Goal: Task Accomplishment & Management: Use online tool/utility

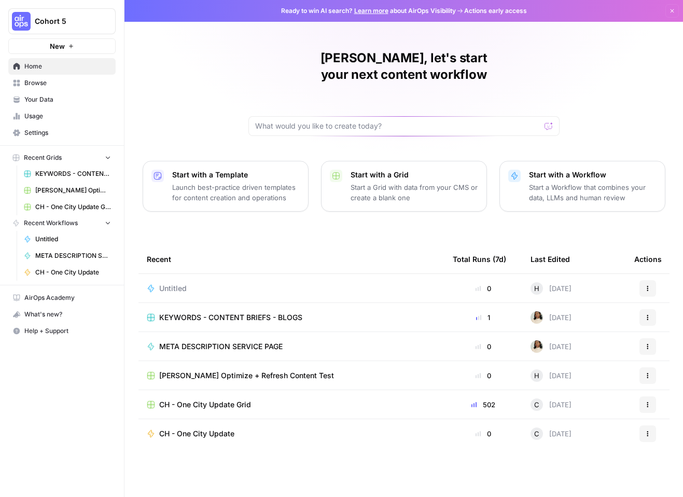
click at [311, 121] on input "text" at bounding box center [397, 126] width 285 height 10
click at [493, 117] on div "Given a brand kit input, create 5 FAQs that are based Send" at bounding box center [404, 126] width 311 height 20
click at [417, 95] on div "[PERSON_NAME], let's start your next content workflow Given a brand kit input, …" at bounding box center [404, 93] width 311 height 86
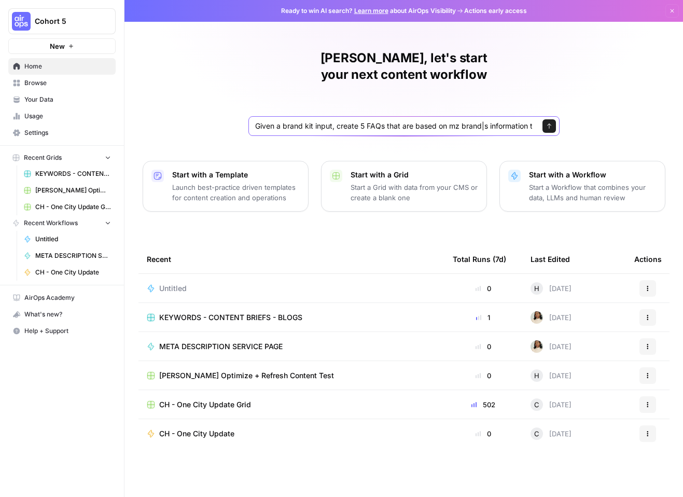
click at [459, 121] on input "Given a brand kit input, create 5 FAQs that are based on mz brand|s information…" at bounding box center [393, 126] width 277 height 10
click at [486, 121] on input "Given a brand kit input, create 5 FAQs that are based on my brand|s information…" at bounding box center [393, 126] width 277 height 10
type input "Given a brand kit input, create 5 FAQs that are based on my brand's information…"
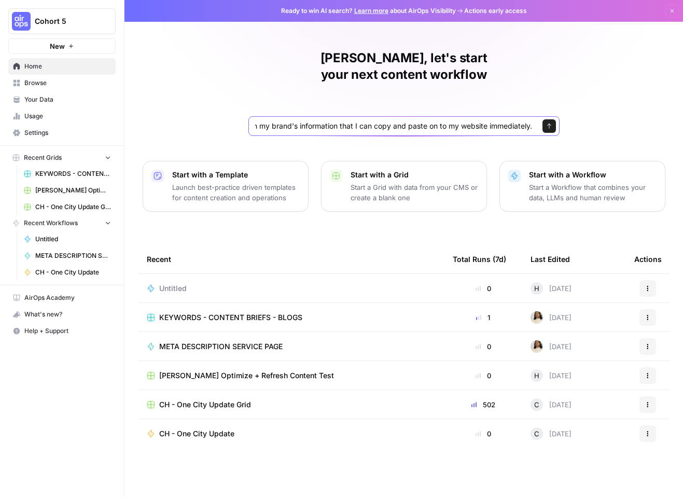
click button "Send" at bounding box center [549, 125] width 13 height 13
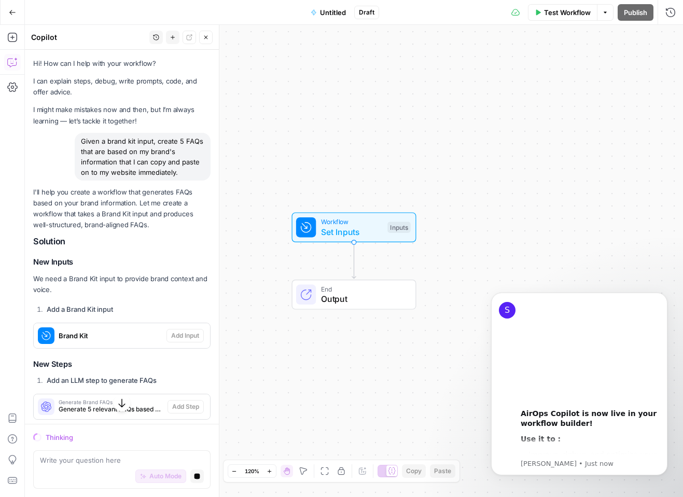
scroll to position [52, 0]
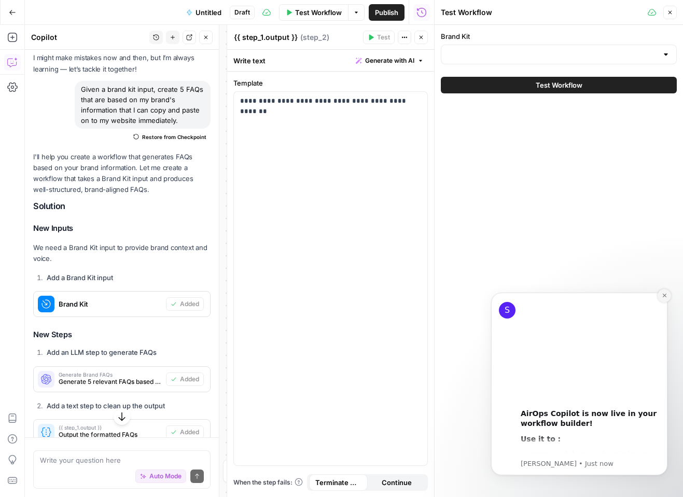
click at [661, 298] on button "Dismiss notification" at bounding box center [664, 295] width 13 height 13
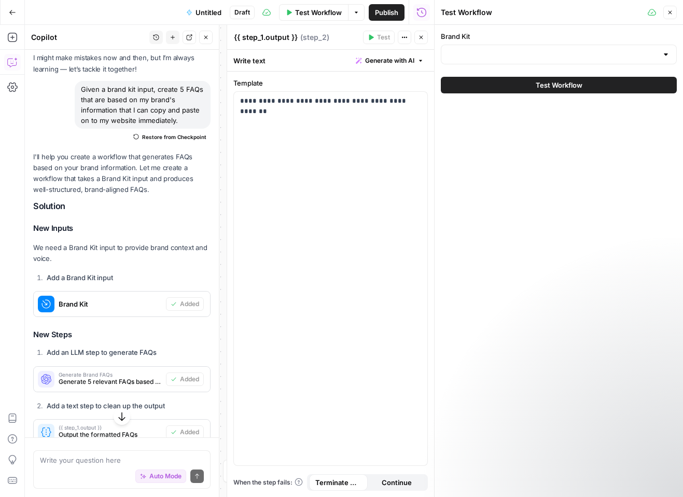
click at [201, 13] on span "Untitled" at bounding box center [209, 12] width 26 height 10
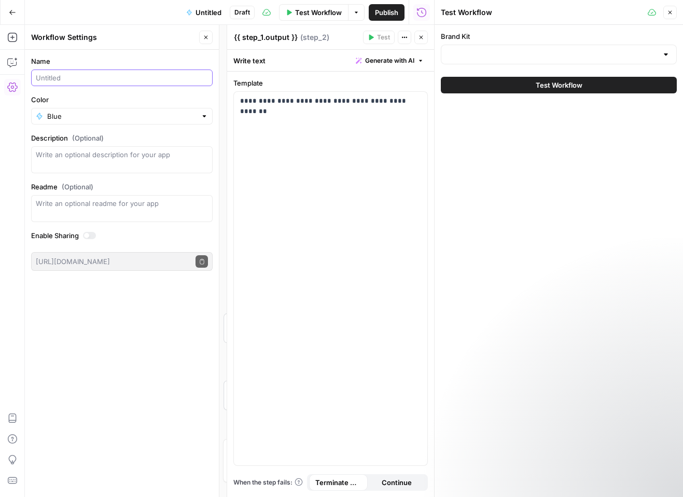
click at [90, 79] on input "Name" at bounding box center [122, 78] width 172 height 10
drag, startPoint x: 54, startPoint y: 77, endPoint x: 28, endPoint y: 79, distance: 26.5
click at [28, 79] on form "Name [PERSON_NAME]'s test workflow Color Blue Description (Optional) Readme (Op…" at bounding box center [122, 163] width 194 height 227
type input "T's test workflow"
click at [10, 13] on icon "button" at bounding box center [12, 12] width 7 height 7
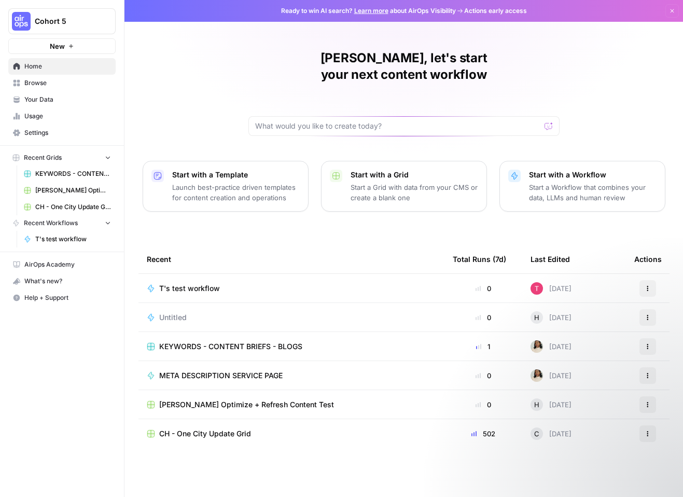
click at [645, 285] on icon "button" at bounding box center [648, 288] width 6 height 6
click at [617, 221] on div "[PERSON_NAME], let's start your next content workflow Start with a Template Lau…" at bounding box center [404, 248] width 559 height 497
click at [647, 285] on icon "button" at bounding box center [648, 288] width 6 height 6
click at [616, 215] on div "[PERSON_NAME], let's start your next content workflow Start with a Template Lau…" at bounding box center [404, 248] width 559 height 497
click at [66, 102] on span "Your Data" at bounding box center [67, 99] width 87 height 9
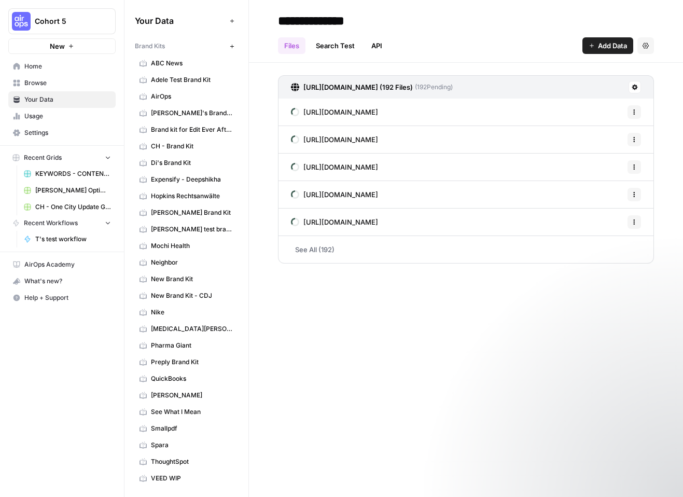
click at [59, 158] on span "Recent Grids" at bounding box center [43, 157] width 38 height 9
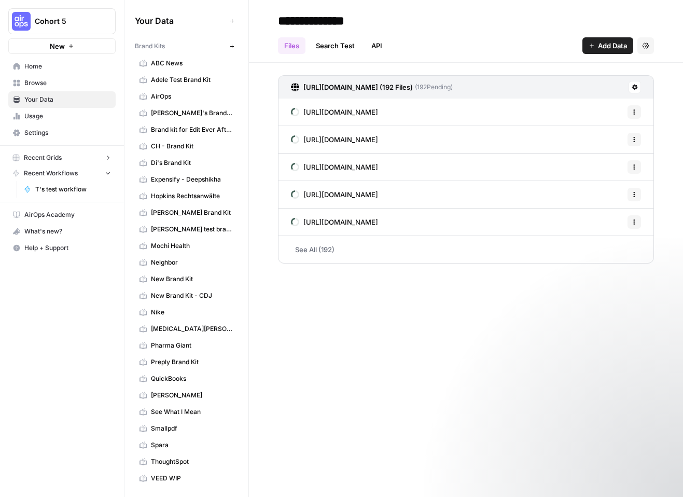
click at [59, 158] on span "Recent Grids" at bounding box center [43, 157] width 38 height 9
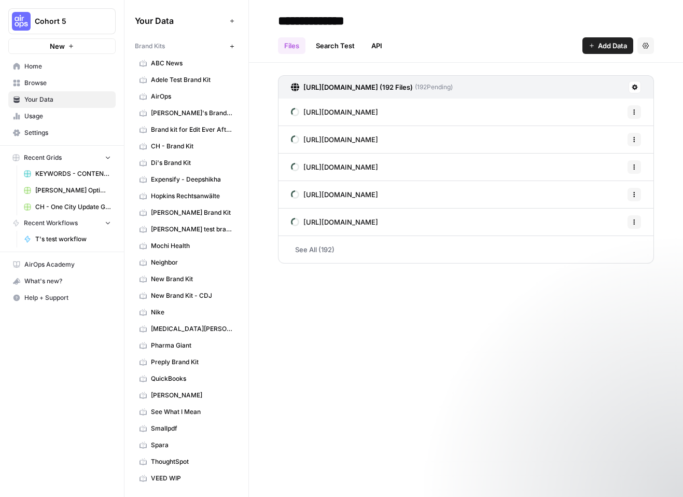
click at [58, 223] on span "Recent Workflows" at bounding box center [51, 222] width 54 height 9
click at [46, 71] on span "Home" at bounding box center [67, 66] width 87 height 9
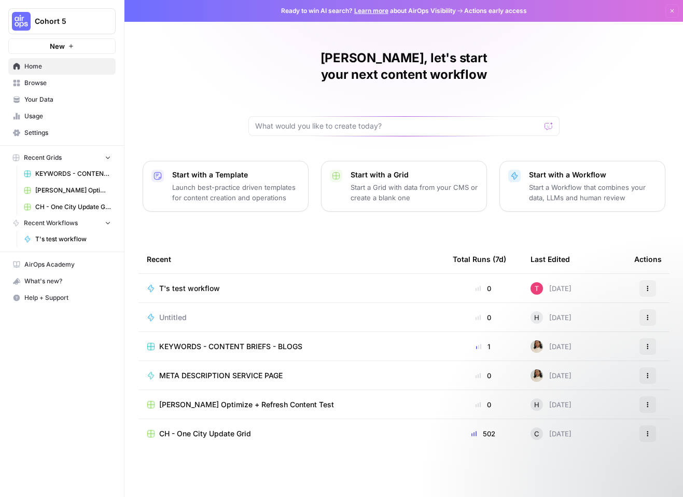
click at [40, 88] on link "Browse" at bounding box center [61, 83] width 107 height 17
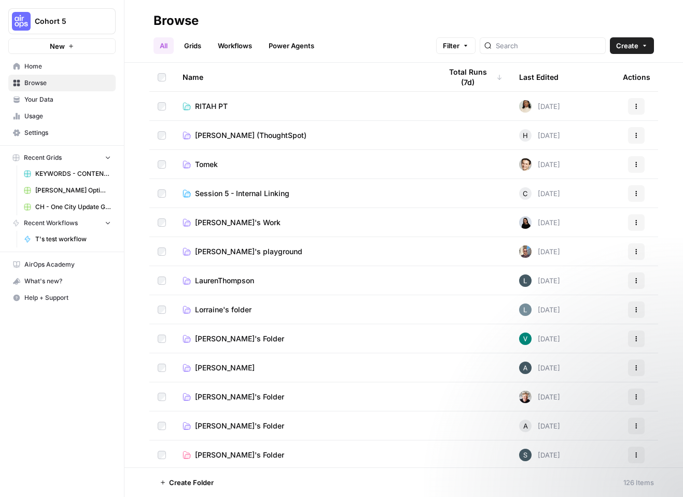
click at [632, 46] on span "Create" at bounding box center [627, 45] width 22 height 10
click at [611, 68] on span "Folder" at bounding box center [612, 70] width 58 height 10
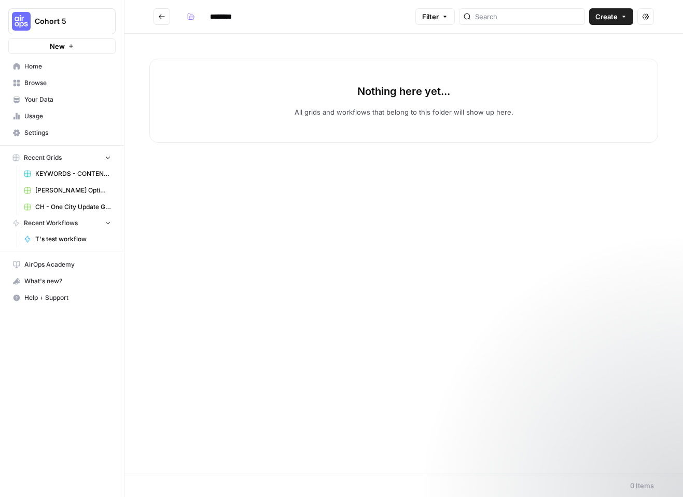
click at [228, 16] on input "********" at bounding box center [234, 16] width 58 height 17
drag, startPoint x: 248, startPoint y: 16, endPoint x: 177, endPoint y: 8, distance: 70.9
click at [177, 8] on h2 "********" at bounding box center [283, 16] width 258 height 17
type input "**********"
click at [601, 19] on span "Create" at bounding box center [607, 16] width 22 height 10
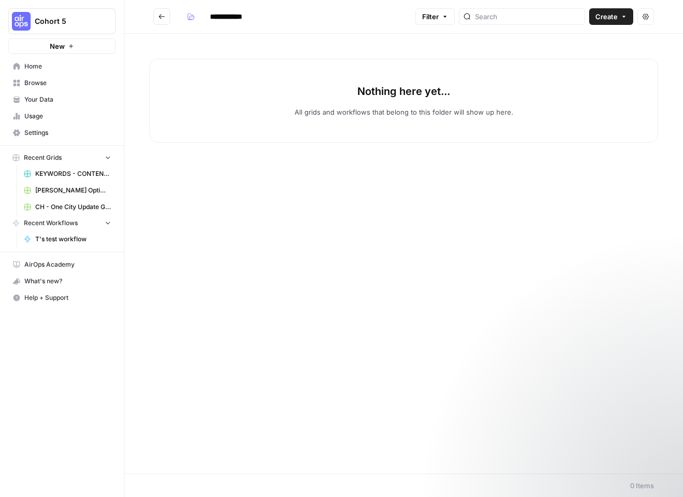
click at [601, 19] on span "Create" at bounding box center [607, 16] width 22 height 10
click at [301, 20] on h2 "**********" at bounding box center [283, 16] width 258 height 17
click at [243, 186] on div "Nothing here yet... All grids and workflows that belong to this folder will sho…" at bounding box center [404, 254] width 559 height 440
click at [157, 25] on header "**********" at bounding box center [404, 17] width 559 height 34
click at [157, 19] on button "Go back" at bounding box center [162, 16] width 17 height 17
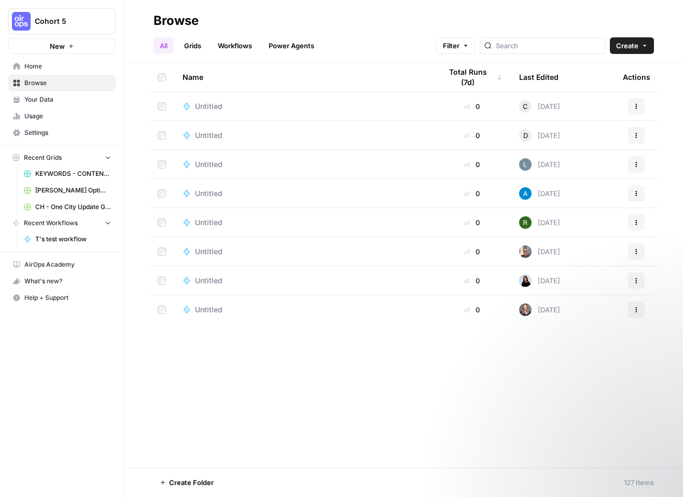
scroll to position [1920, 0]
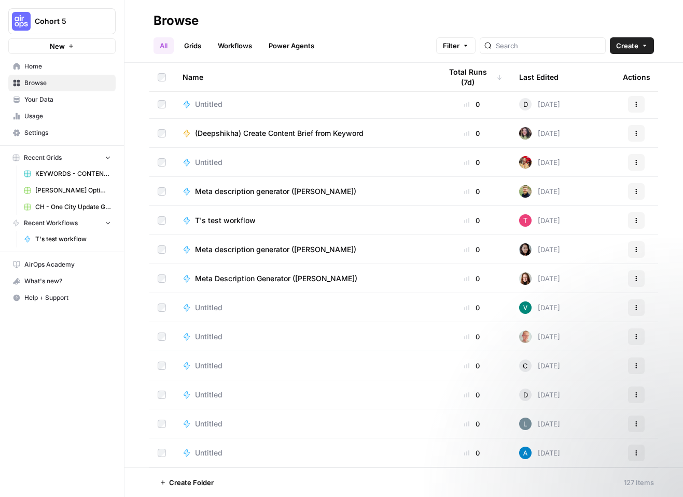
click at [631, 224] on button "Actions" at bounding box center [636, 220] width 17 height 17
click at [579, 282] on span "Move To" at bounding box center [582, 283] width 83 height 10
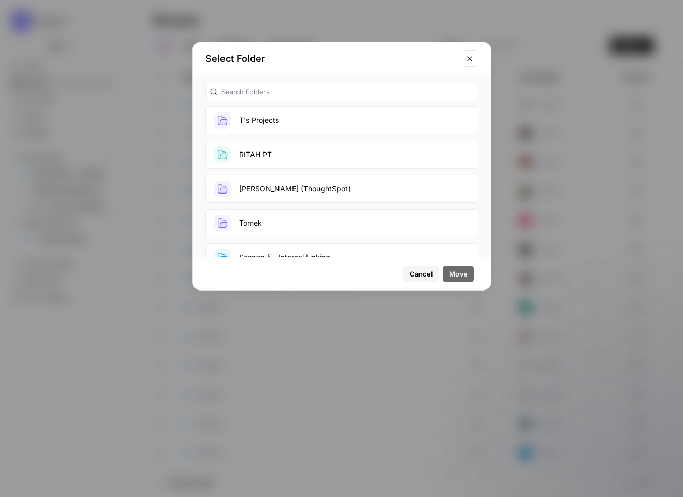
click at [277, 121] on button "T's Projects" at bounding box center [341, 120] width 273 height 28
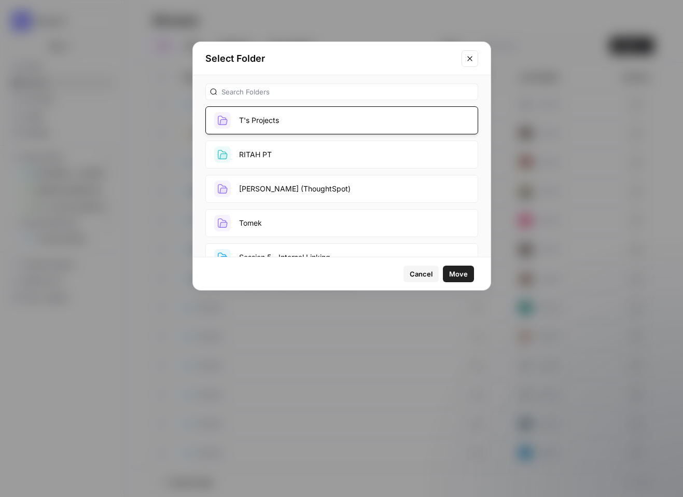
click at [465, 269] on span "Move" at bounding box center [458, 274] width 19 height 10
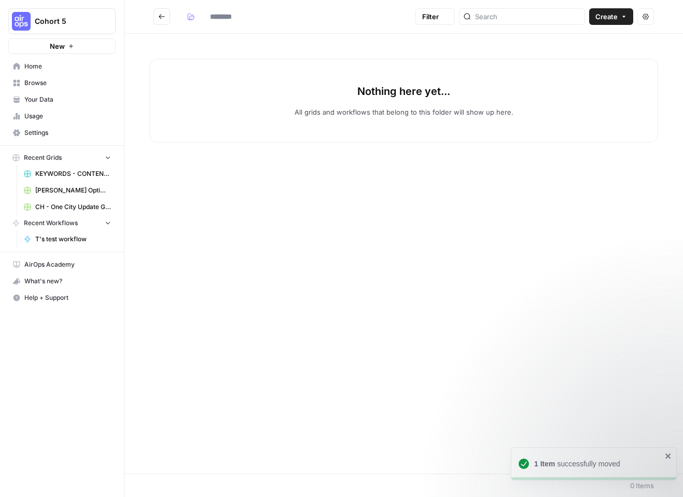
type input "**********"
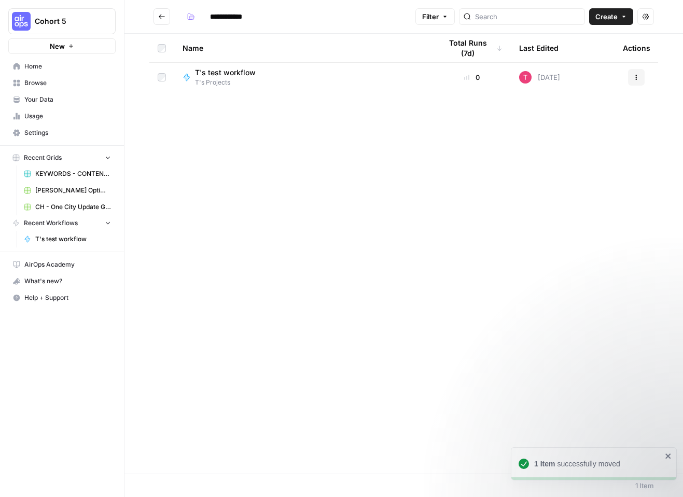
click at [634, 78] on icon "button" at bounding box center [637, 77] width 6 height 6
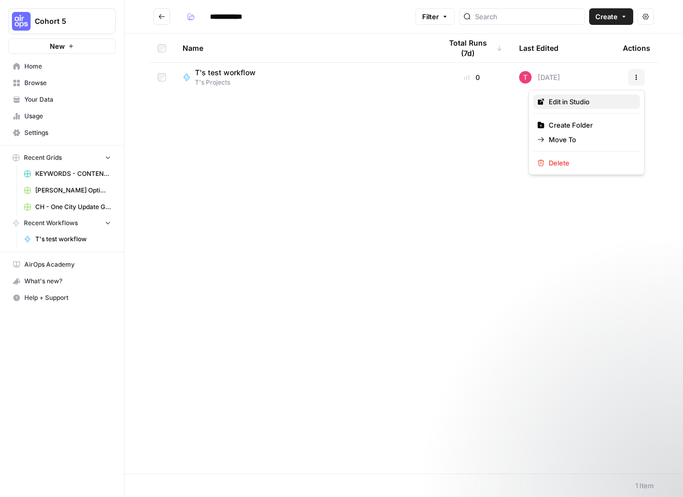
click at [594, 105] on span "Edit in Studio" at bounding box center [590, 102] width 83 height 10
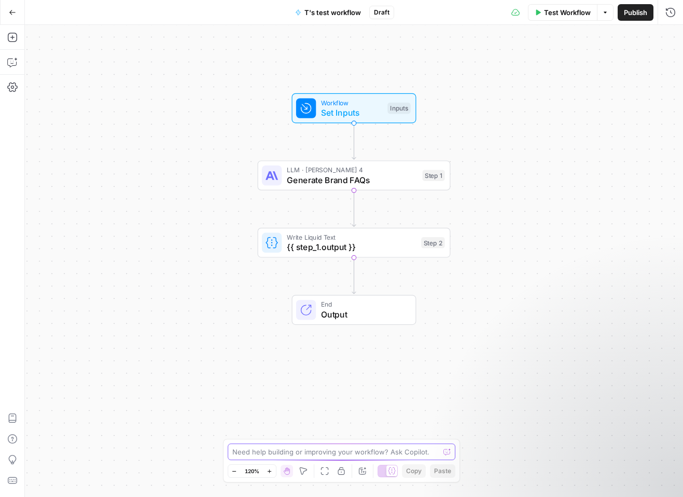
click at [394, 454] on textarea at bounding box center [336, 452] width 208 height 10
click at [575, 264] on div "Workflow Set Inputs Inputs LLM · [PERSON_NAME] 4 Generate Brand FAQs Step 1 Wri…" at bounding box center [354, 261] width 658 height 472
click at [15, 70] on button "Copilot" at bounding box center [12, 62] width 17 height 17
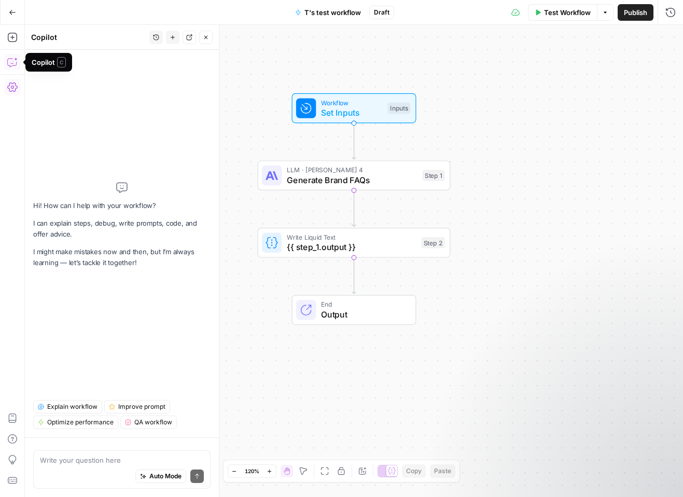
click at [9, 87] on icon "button" at bounding box center [12, 87] width 10 height 10
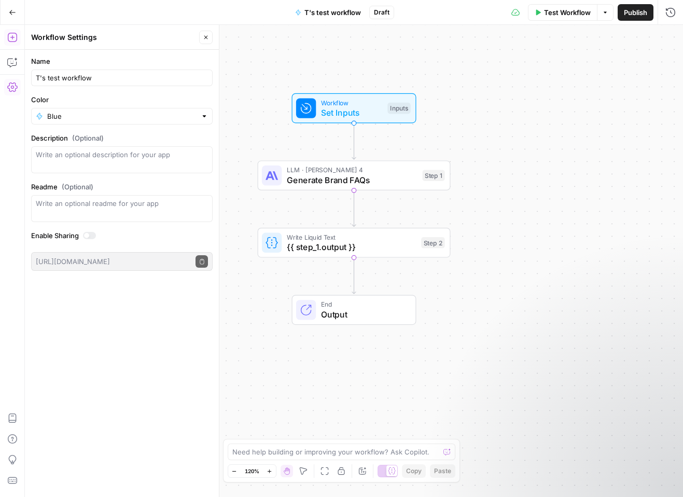
click at [9, 35] on icon "button" at bounding box center [12, 37] width 10 height 10
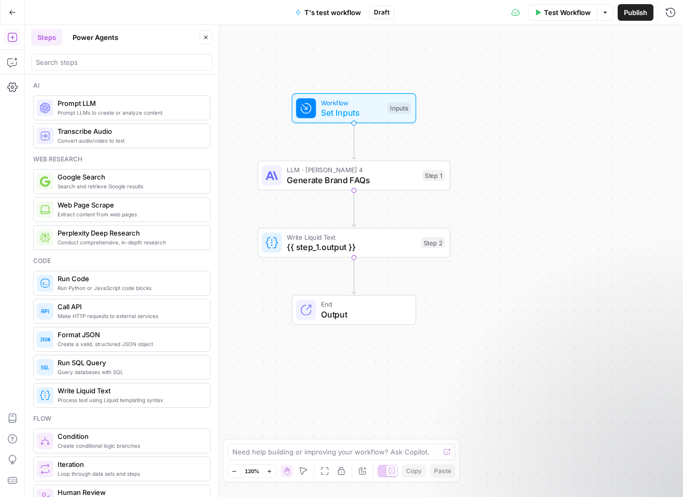
click at [9, 7] on button "Go Back" at bounding box center [12, 12] width 19 height 19
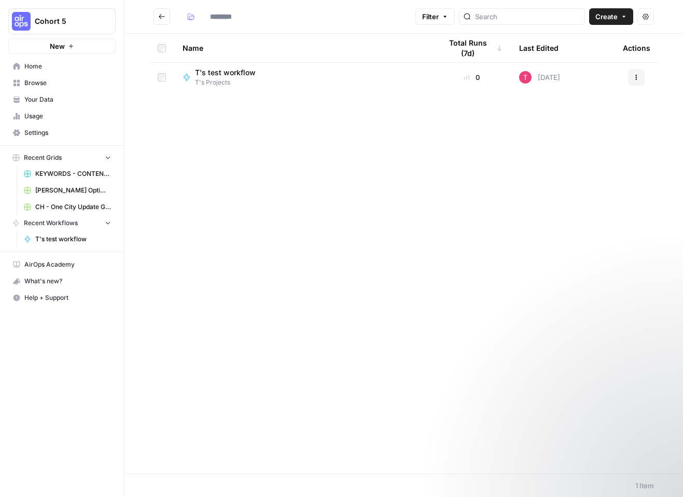
type input "**********"
click at [36, 66] on span "Home" at bounding box center [67, 66] width 87 height 9
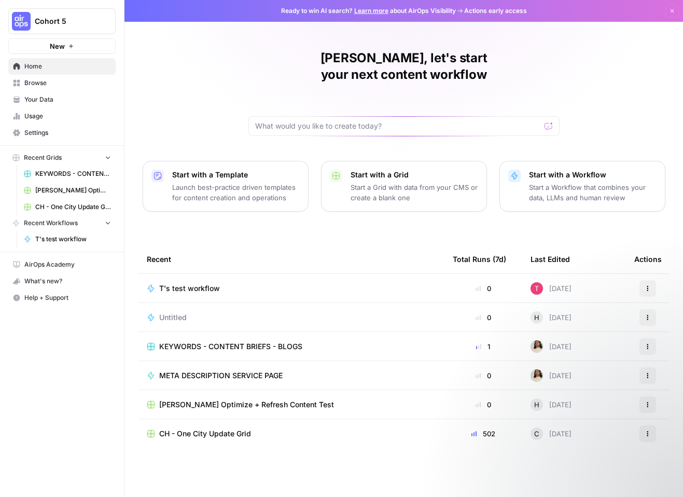
click at [255, 274] on td "T's test workflow" at bounding box center [292, 288] width 306 height 29
click at [195, 283] on span "T's test workflow" at bounding box center [189, 288] width 61 height 10
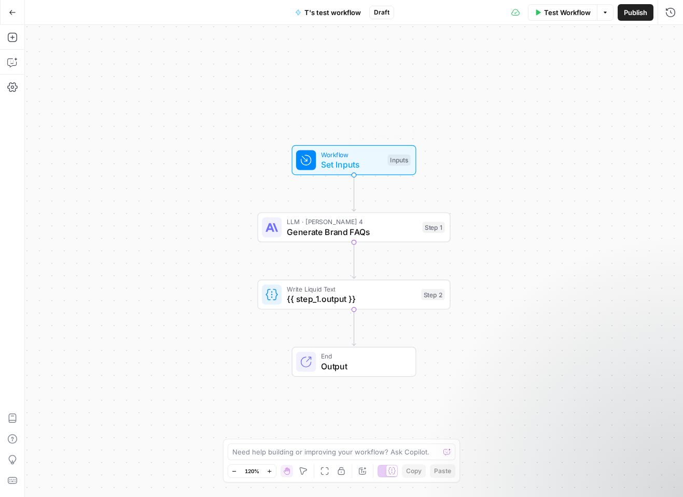
click at [340, 163] on span "Set Inputs" at bounding box center [352, 164] width 62 height 12
click at [340, 368] on span "Output" at bounding box center [363, 366] width 85 height 12
click at [325, 156] on span "Workflow" at bounding box center [352, 154] width 62 height 10
click at [173, 108] on div "Workflow Set Inputs Inputs LLM · [PERSON_NAME] 4 Generate Brand FAQs Step 1 Wri…" at bounding box center [354, 261] width 658 height 472
click at [14, 13] on icon "button" at bounding box center [12, 12] width 7 height 7
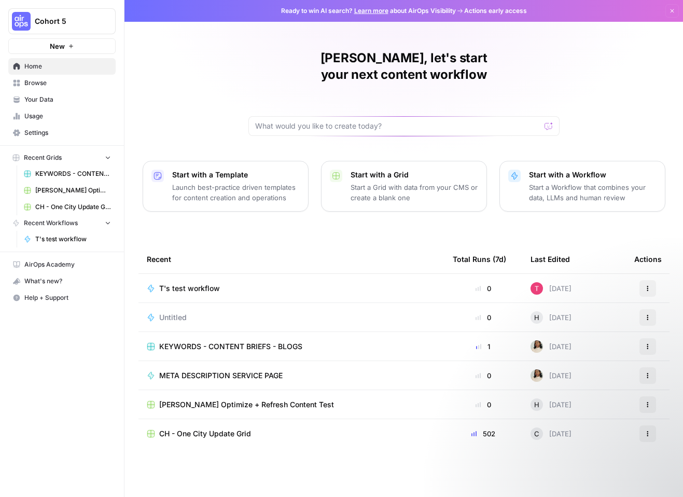
click at [44, 79] on span "Browse" at bounding box center [67, 82] width 87 height 9
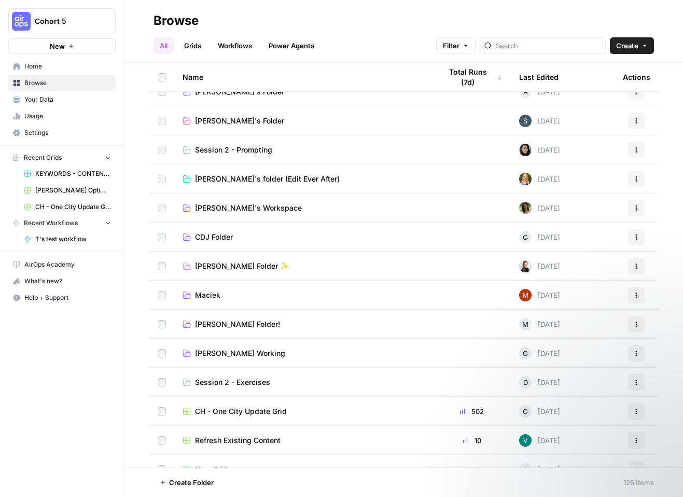
scroll to position [415, 0]
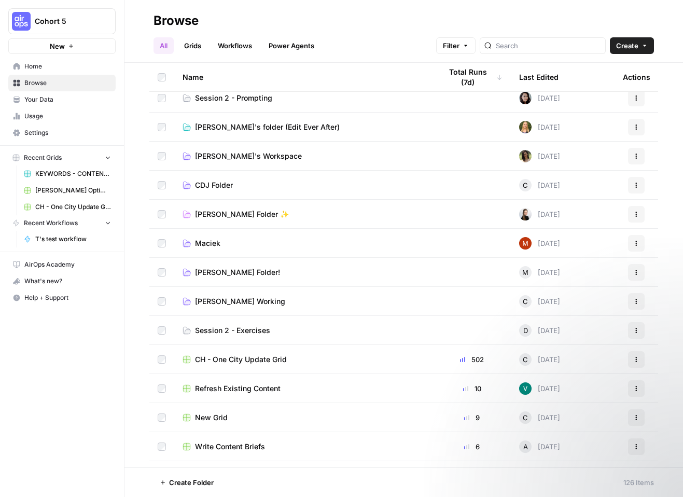
click at [293, 330] on link "Session 2 - Exercises" at bounding box center [304, 330] width 242 height 10
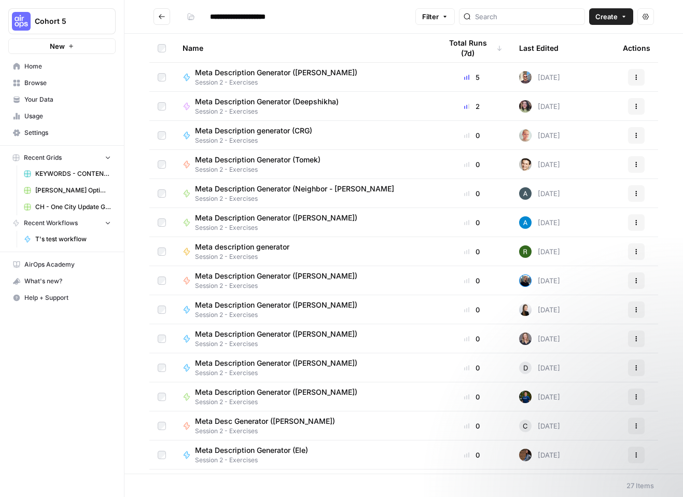
click at [609, 21] on span "Create" at bounding box center [607, 16] width 22 height 10
click at [584, 58] on span "Workflow" at bounding box center [591, 55] width 58 height 10
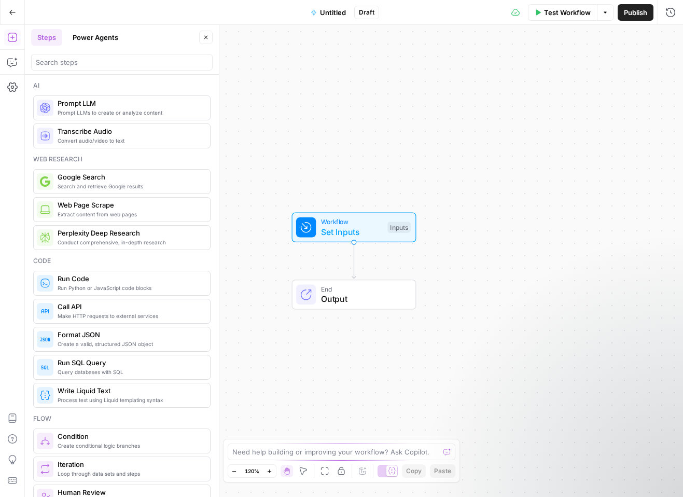
click at [338, 14] on span "Untitled" at bounding box center [333, 12] width 26 height 10
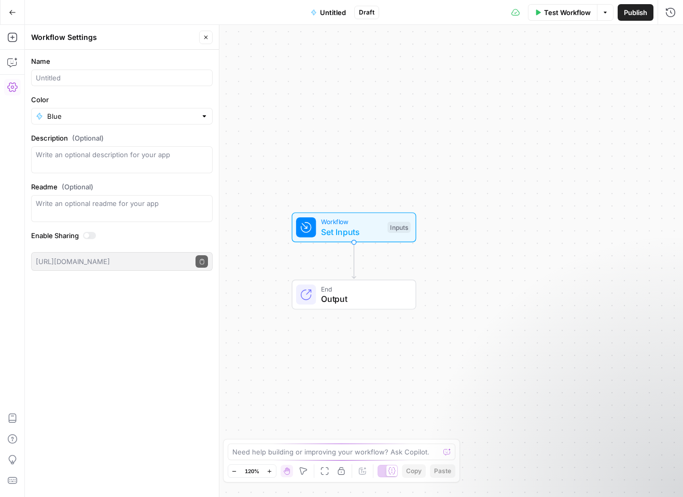
click at [338, 14] on span "Untitled" at bounding box center [333, 12] width 26 height 10
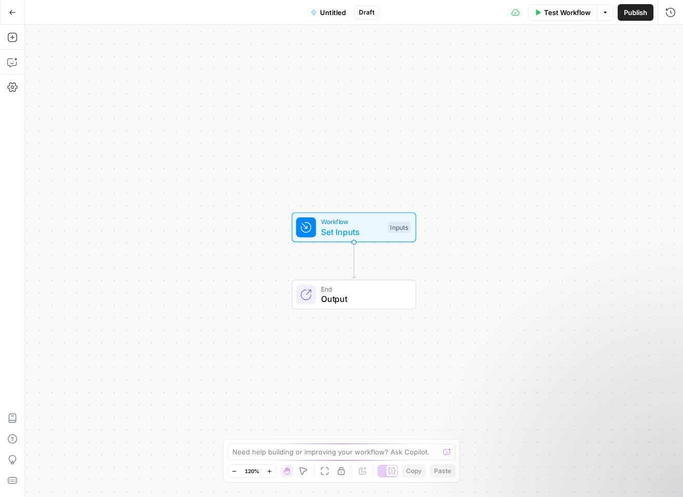
click at [334, 18] on button "Untitled" at bounding box center [329, 12] width 48 height 17
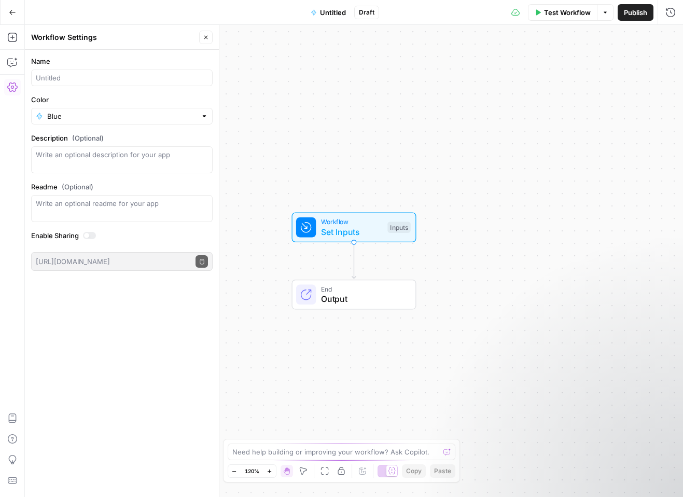
click at [161, 83] on div at bounding box center [122, 78] width 182 height 17
type input "Meta Description Generator (T)"
click at [503, 120] on div "Workflow Set Inputs Inputs End Output" at bounding box center [354, 261] width 658 height 472
click at [324, 224] on span "Workflow" at bounding box center [352, 222] width 62 height 10
click at [346, 229] on span "Set Inputs" at bounding box center [352, 232] width 62 height 12
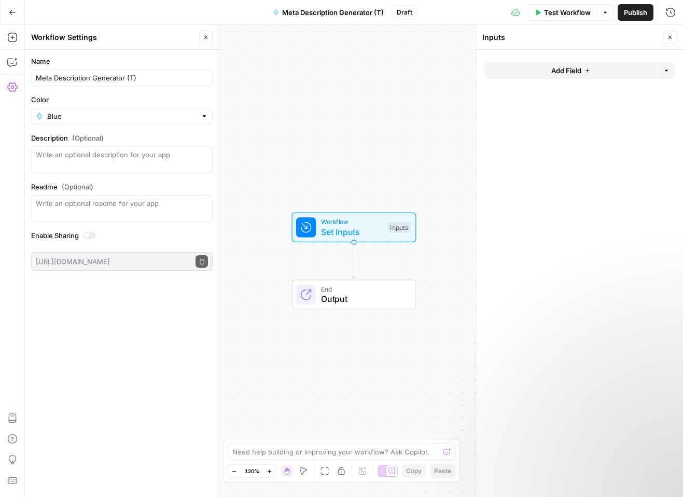
click at [13, 11] on icon "button" at bounding box center [12, 12] width 7 height 7
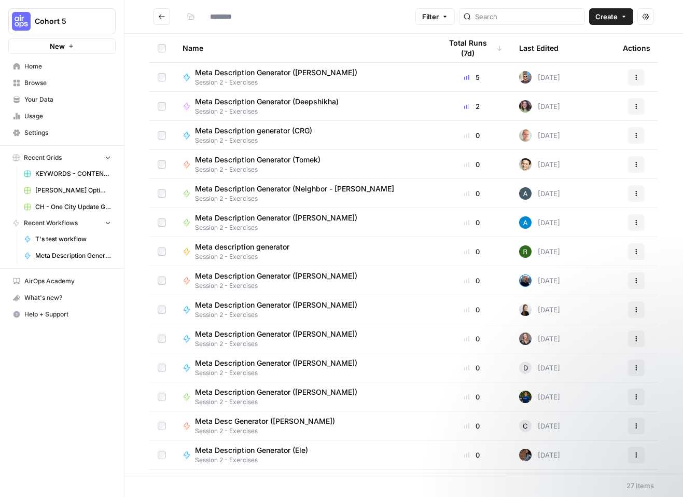
type input "**********"
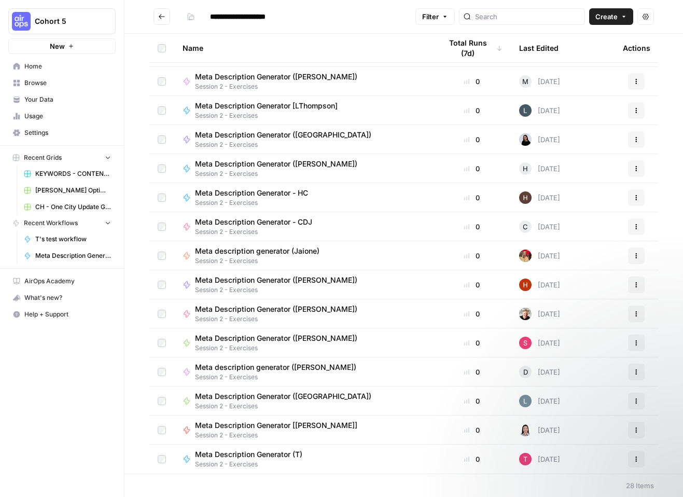
click at [324, 456] on div "Meta Description Generator (T) Session 2 - Exercises" at bounding box center [304, 459] width 242 height 20
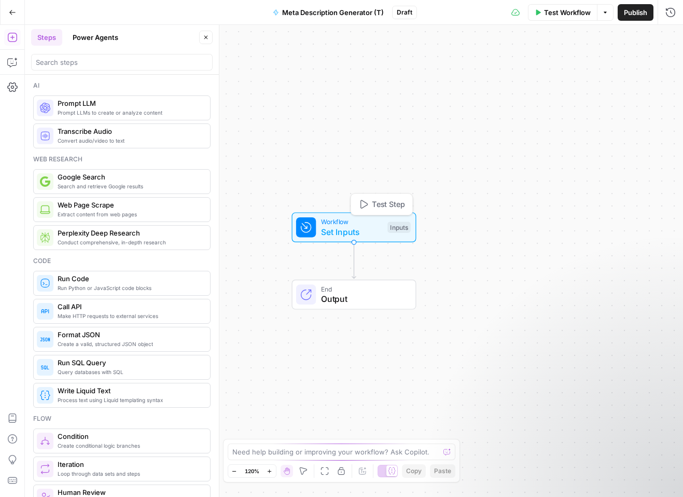
click at [358, 224] on span "Workflow" at bounding box center [352, 222] width 62 height 10
click at [554, 71] on span "Add Field" at bounding box center [567, 70] width 30 height 10
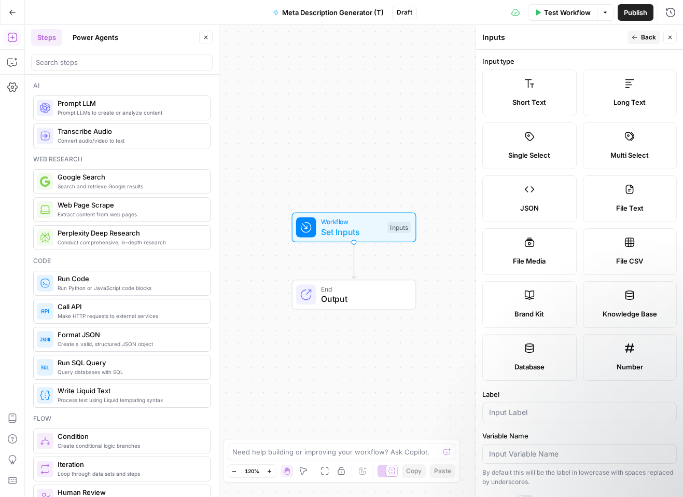
click at [537, 309] on span "Brand Kit" at bounding box center [530, 314] width 30 height 10
click at [531, 419] on div at bounding box center [580, 413] width 195 height 20
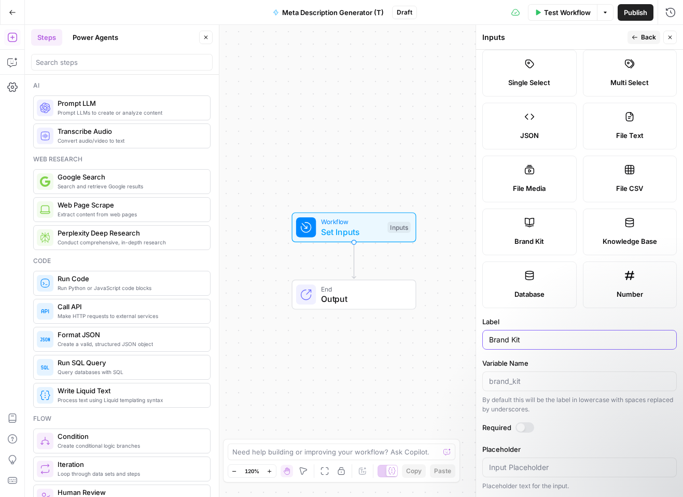
type input "Brand Kit"
click at [640, 35] on button "Back" at bounding box center [644, 37] width 33 height 13
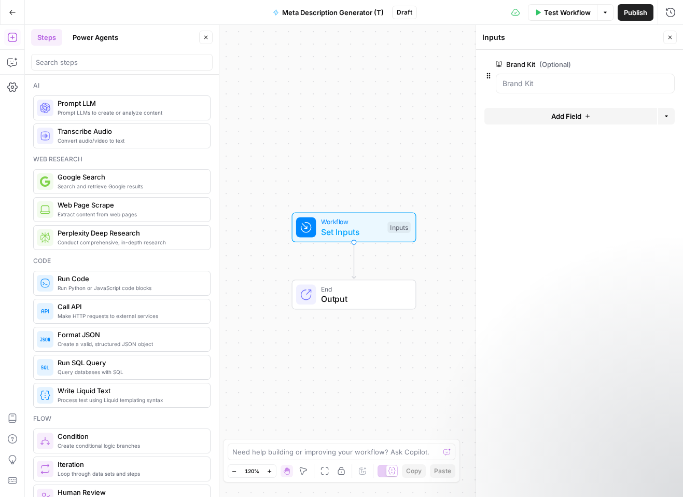
click at [552, 110] on button "Add Field" at bounding box center [571, 116] width 173 height 17
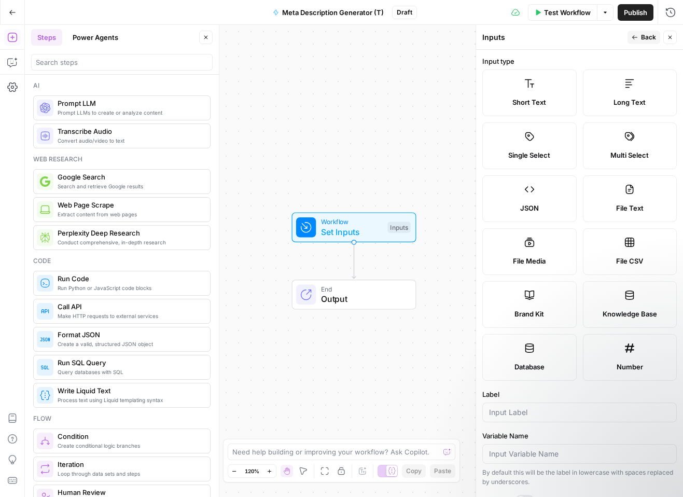
click at [533, 106] on span "Short Text" at bounding box center [530, 102] width 34 height 10
click at [517, 414] on input "Label" at bounding box center [579, 412] width 181 height 10
type input "URL"
click at [639, 34] on div "Publish P" at bounding box center [635, 35] width 34 height 10
click at [580, 39] on div "Inputs" at bounding box center [554, 37] width 142 height 10
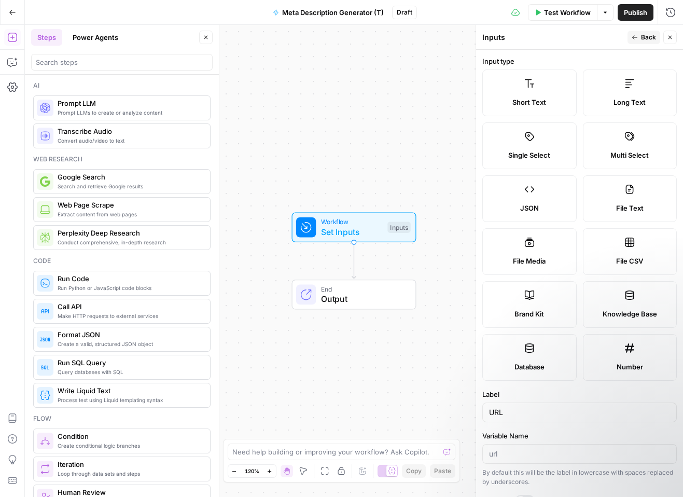
click at [649, 36] on span "Back" at bounding box center [648, 37] width 15 height 9
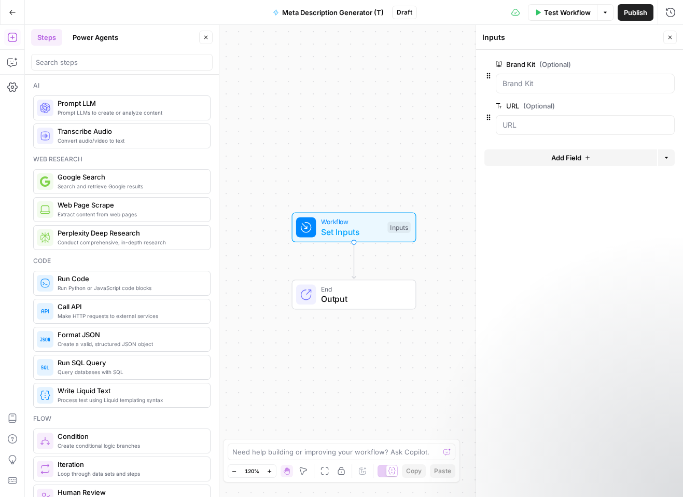
click at [568, 158] on span "Add Field" at bounding box center [567, 158] width 30 height 10
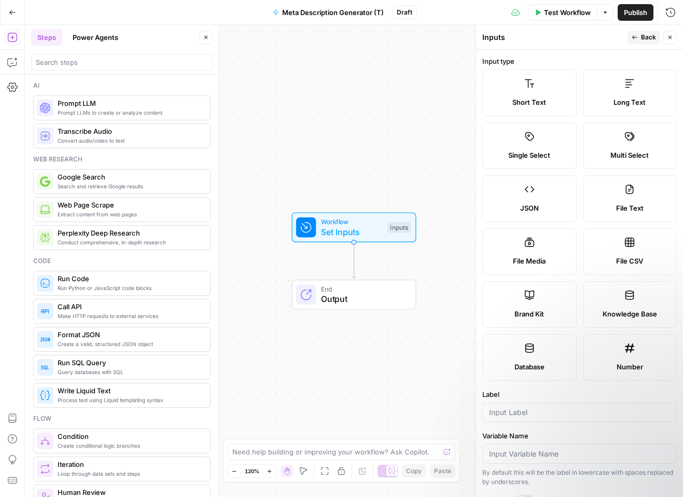
click at [542, 93] on label "Short Text" at bounding box center [530, 93] width 94 height 47
click at [519, 417] on input "Label" at bounding box center [579, 412] width 181 height 10
type input "Keyword"
click at [641, 32] on button "Back" at bounding box center [644, 37] width 33 height 13
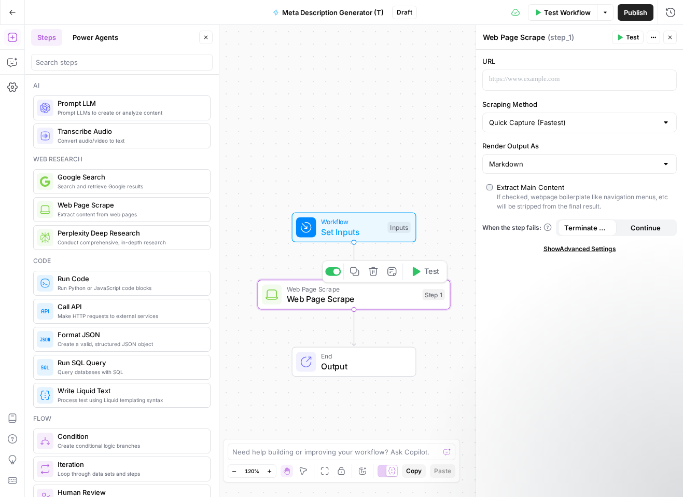
click at [342, 300] on span "Web Page Scrape" at bounding box center [352, 299] width 131 height 12
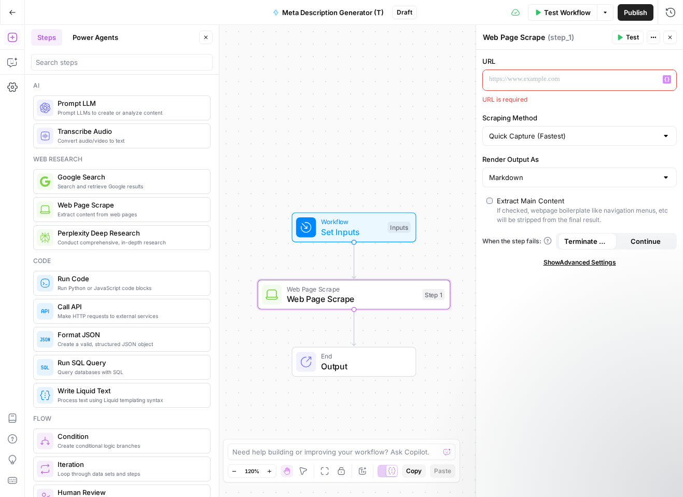
click at [667, 81] on icon "button" at bounding box center [667, 79] width 5 height 5
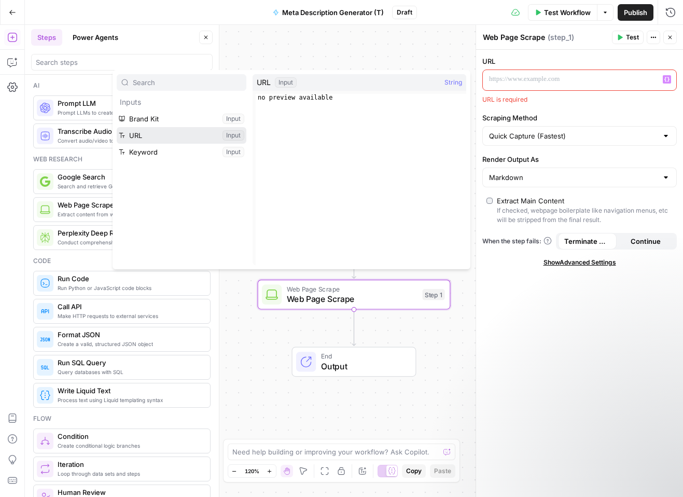
click at [142, 141] on button "Select variable URL" at bounding box center [182, 135] width 130 height 17
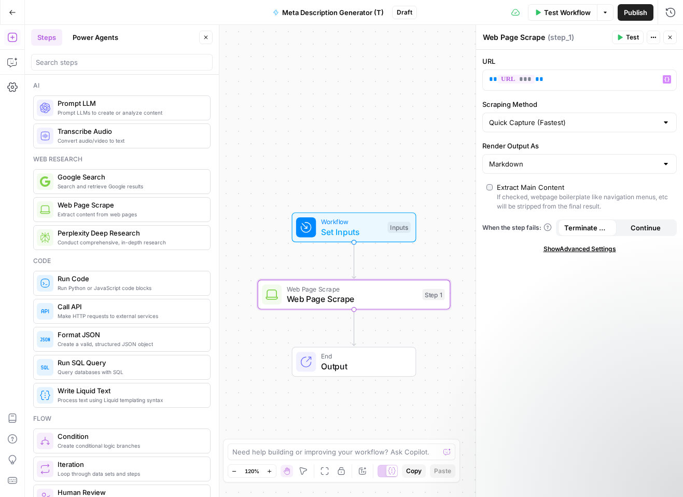
click at [526, 37] on textarea "Web Page Scrape" at bounding box center [514, 37] width 62 height 10
drag, startPoint x: 542, startPoint y: 37, endPoint x: 425, endPoint y: 48, distance: 116.7
click at [425, 48] on body "Cohort 5 New Home Browse Your Data Usage Settings Recent Grids KEYWORDS - CONTE…" at bounding box center [341, 248] width 683 height 497
type textarea "W"
type textarea "Scrape Blog URL"
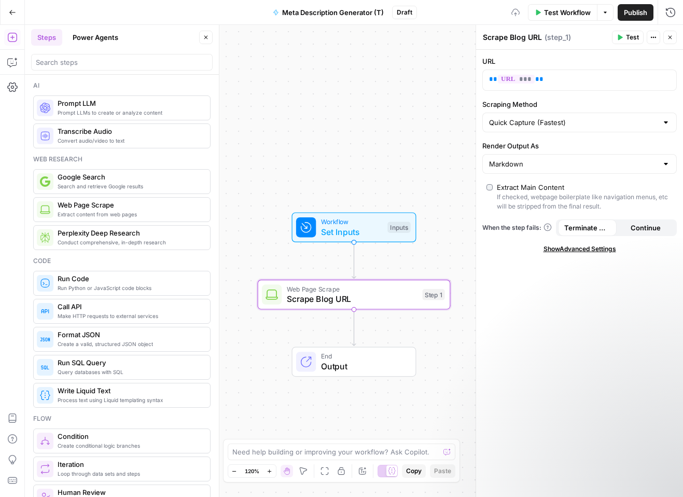
click at [412, 106] on div "Workflow Set Inputs Inputs Web Page Scrape Scrape Blog URL Step 1 End Output" at bounding box center [354, 261] width 658 height 472
click at [349, 226] on span "Set Inputs" at bounding box center [352, 232] width 62 height 12
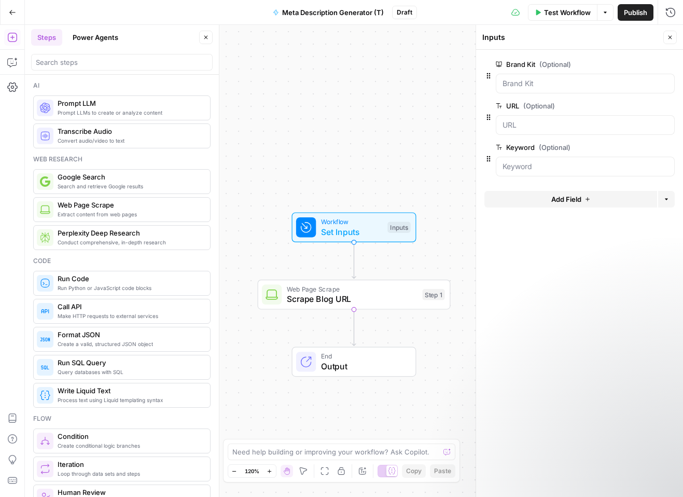
click at [565, 17] on span "Test Workflow" at bounding box center [567, 12] width 47 height 10
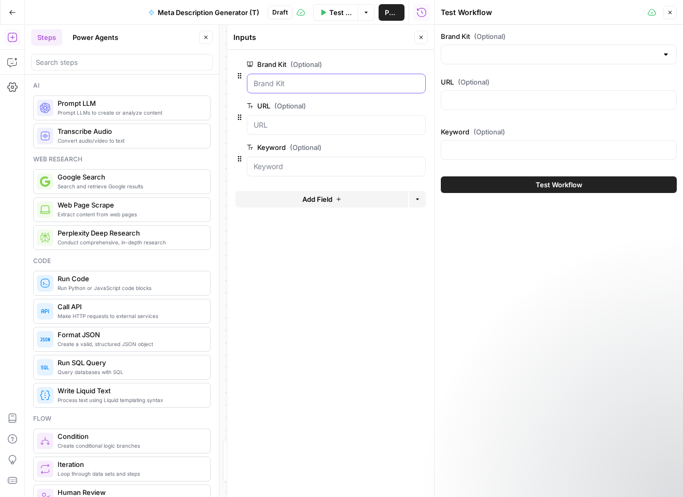
click at [306, 79] on Kit "Brand Kit (Optional)" at bounding box center [337, 83] width 166 height 10
click at [289, 121] on input "URL (Optional)" at bounding box center [337, 125] width 166 height 10
click at [286, 121] on input "URL (Optional)" at bounding box center [337, 125] width 166 height 10
click at [271, 125] on input "URL (Optional)" at bounding box center [337, 125] width 166 height 10
click at [264, 130] on input "URL (Optional)" at bounding box center [337, 125] width 166 height 10
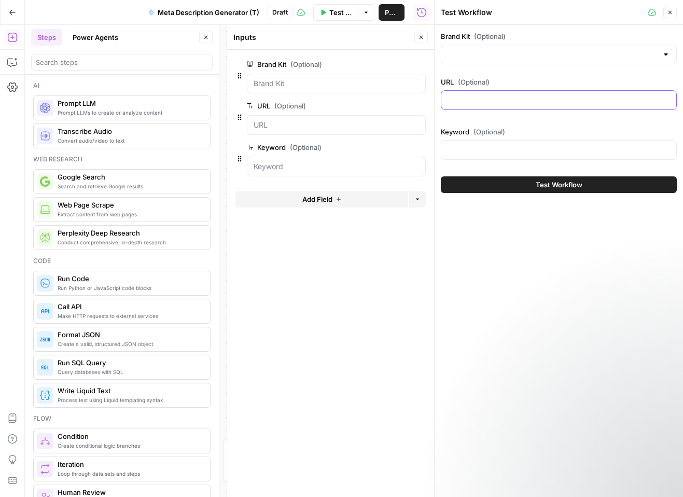
click at [463, 98] on input "URL (Optional)" at bounding box center [559, 100] width 223 height 10
paste input "[URL][DOMAIN_NAME]"
type input "[URL][DOMAIN_NAME]"
click at [500, 61] on div at bounding box center [559, 55] width 236 height 20
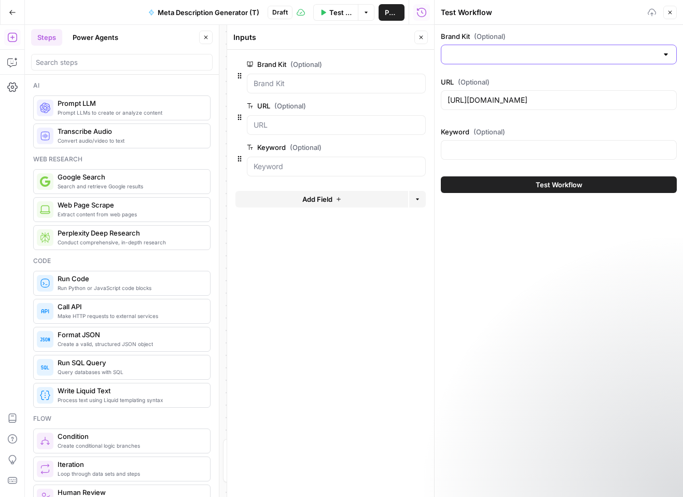
scroll to position [0, 0]
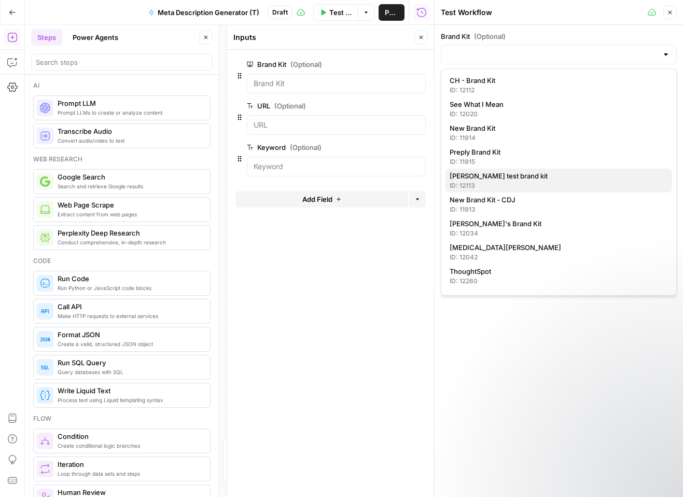
click at [524, 182] on div "ID: 12113" at bounding box center [559, 185] width 218 height 9
type input "[PERSON_NAME] test brand kit"
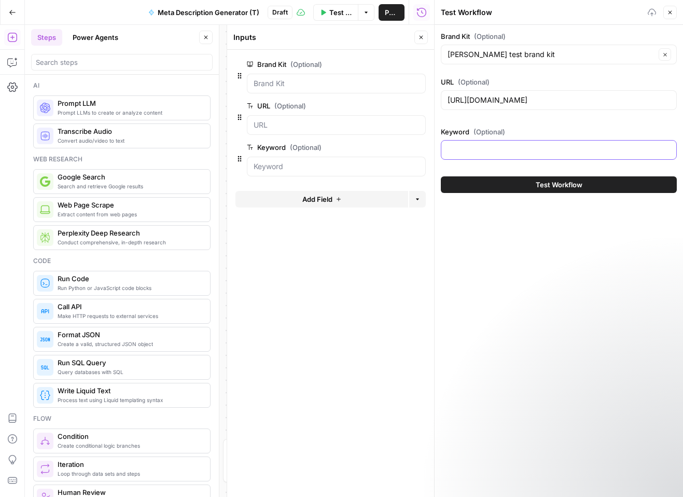
click at [489, 150] on input "Keyword (Optional)" at bounding box center [559, 150] width 223 height 10
type input "best hearing aids for seniors"
click at [597, 186] on button "Test Workflow" at bounding box center [559, 184] width 236 height 17
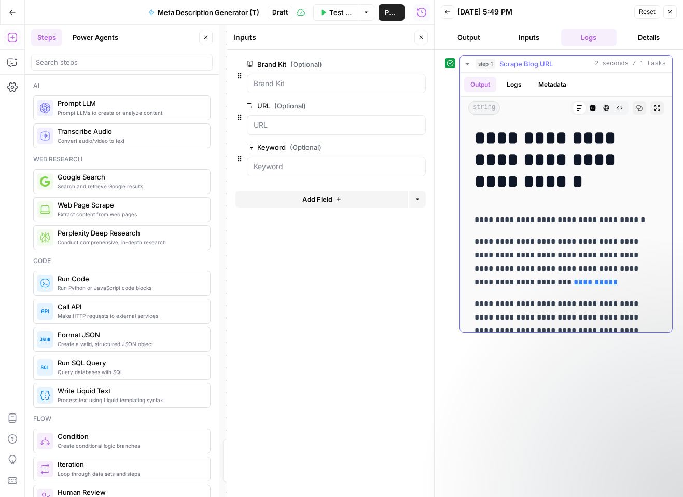
scroll to position [104, 0]
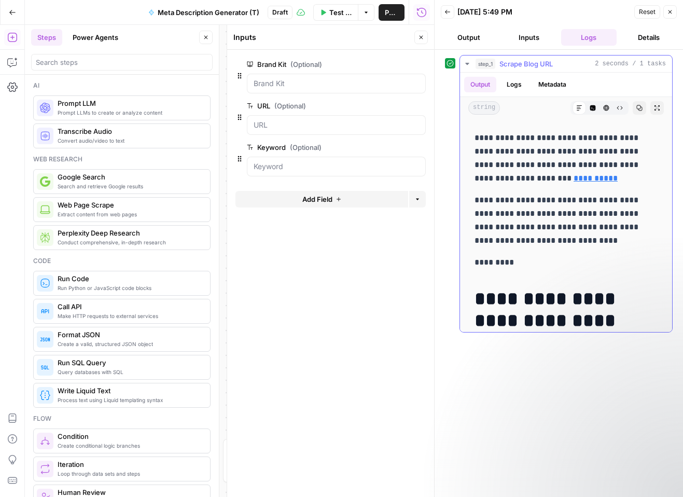
click at [526, 84] on button "Logs" at bounding box center [515, 85] width 28 height 16
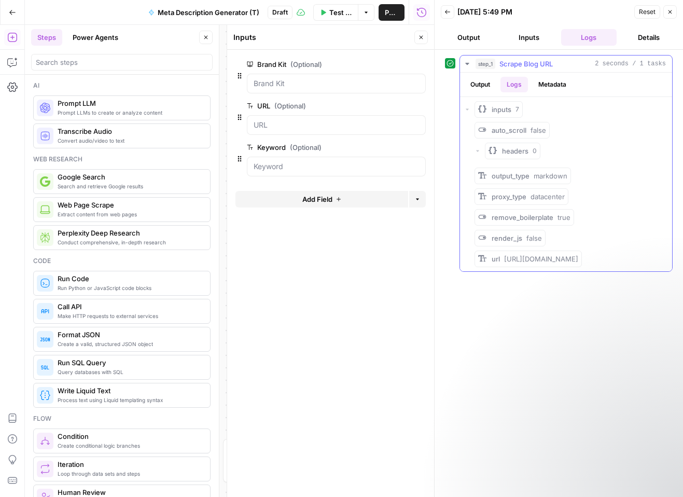
click at [557, 84] on button "Metadata" at bounding box center [552, 85] width 40 height 16
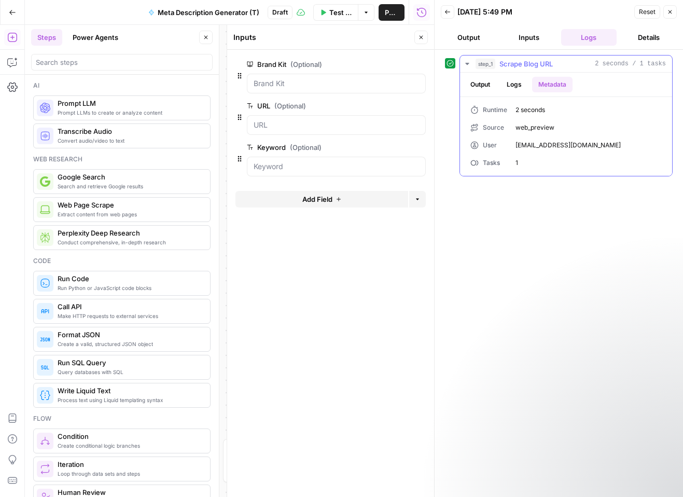
click at [475, 85] on button "Output" at bounding box center [480, 85] width 32 height 16
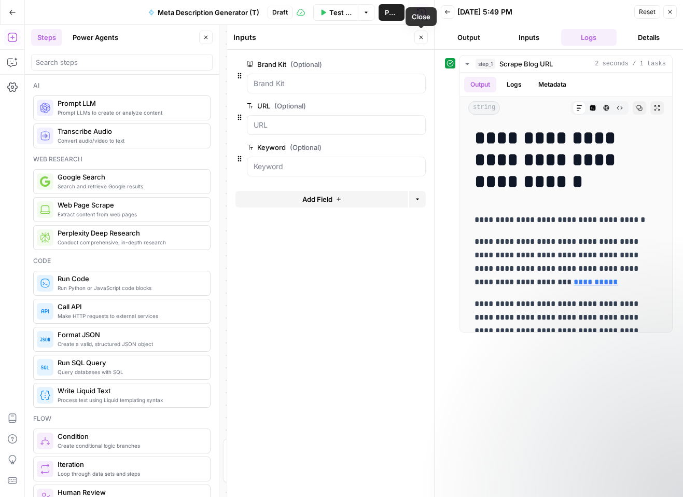
click at [424, 37] on span "Close" at bounding box center [424, 37] width 1 height 1
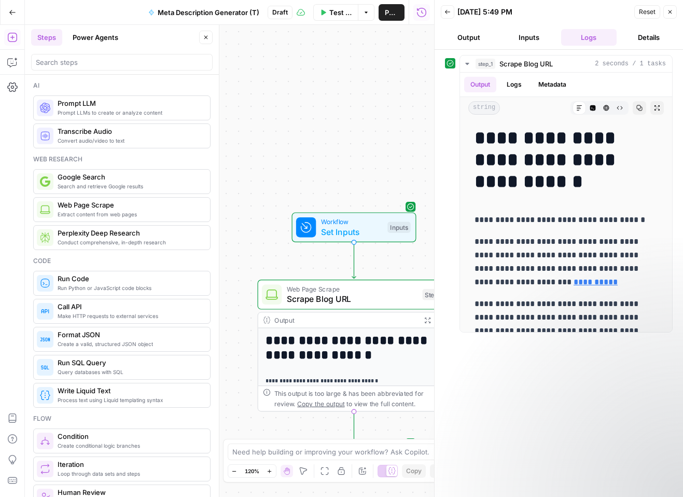
click at [670, 15] on button "Close" at bounding box center [670, 11] width 13 height 13
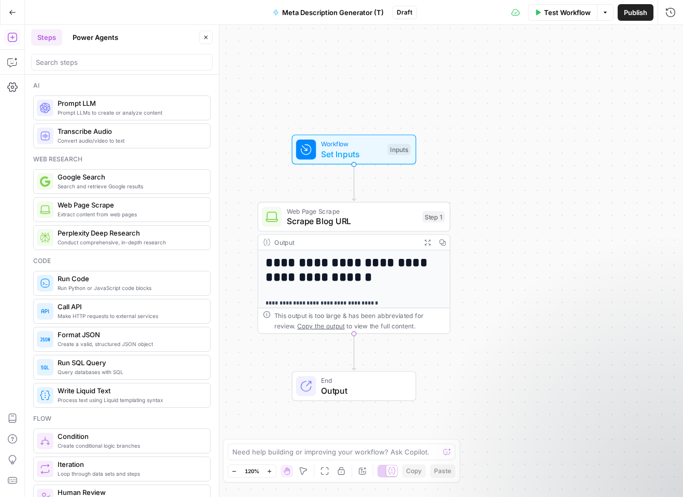
scroll to position [156, 0]
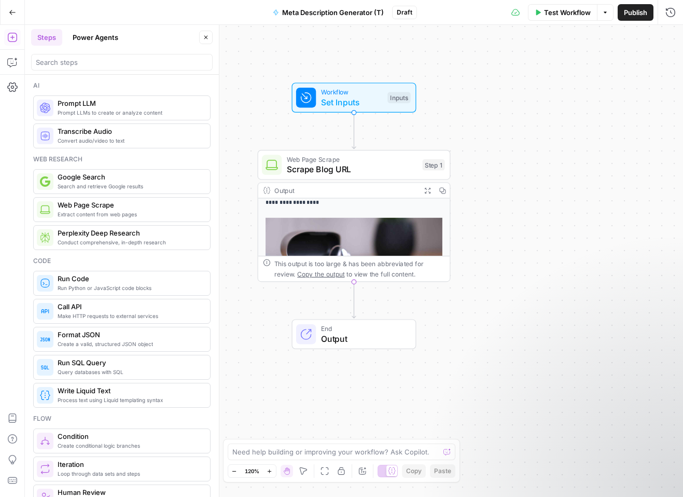
click at [356, 330] on span "End" at bounding box center [363, 329] width 85 height 10
click at [583, 121] on span "Markdown" at bounding box center [589, 119] width 158 height 10
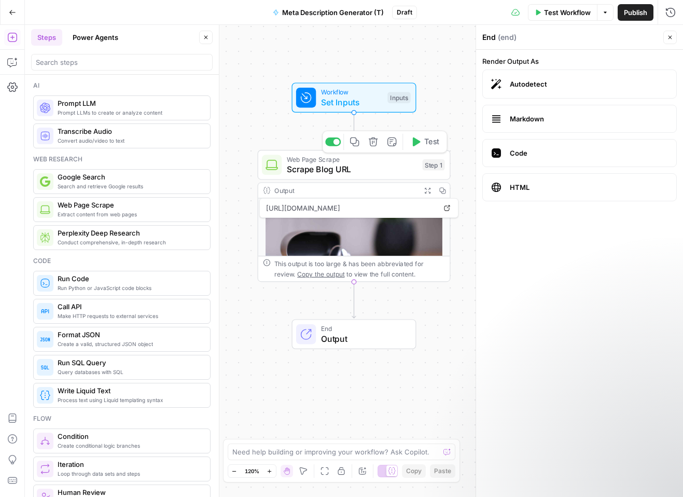
click at [366, 166] on span "Scrape Blog URL" at bounding box center [352, 169] width 131 height 12
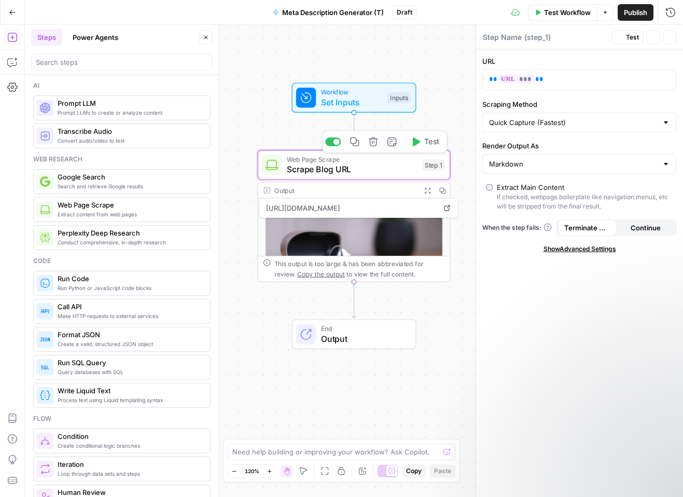
type textarea "Scrape Blog URL"
click at [438, 267] on div "This output is too large & has been abbreviated for review. Copy the output to …" at bounding box center [359, 269] width 171 height 20
click at [374, 331] on span "End" at bounding box center [363, 329] width 85 height 10
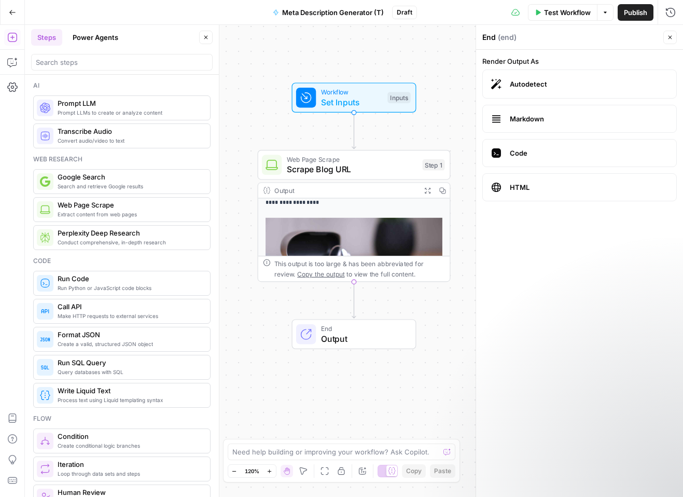
click at [582, 199] on label "HTML" at bounding box center [580, 187] width 195 height 28
click at [580, 197] on label "HTML" at bounding box center [580, 187] width 195 height 28
click at [551, 126] on label "Markdown" at bounding box center [580, 119] width 195 height 28
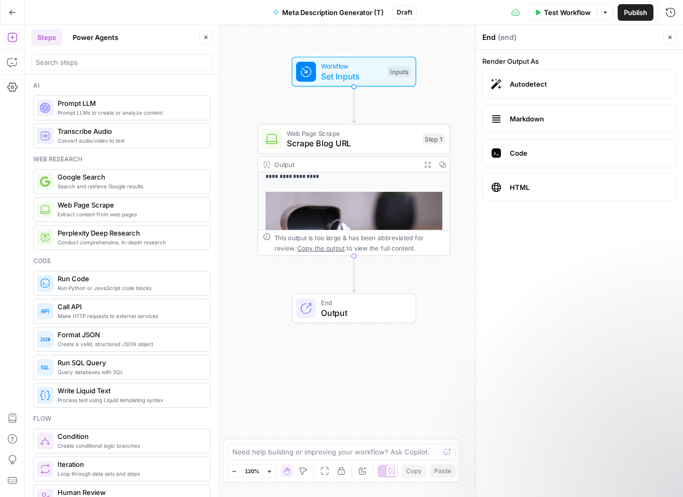
click at [381, 305] on span "End" at bounding box center [363, 303] width 85 height 10
drag, startPoint x: 346, startPoint y: 306, endPoint x: 336, endPoint y: 318, distance: 15.8
click at [336, 318] on span "Output" at bounding box center [362, 313] width 85 height 12
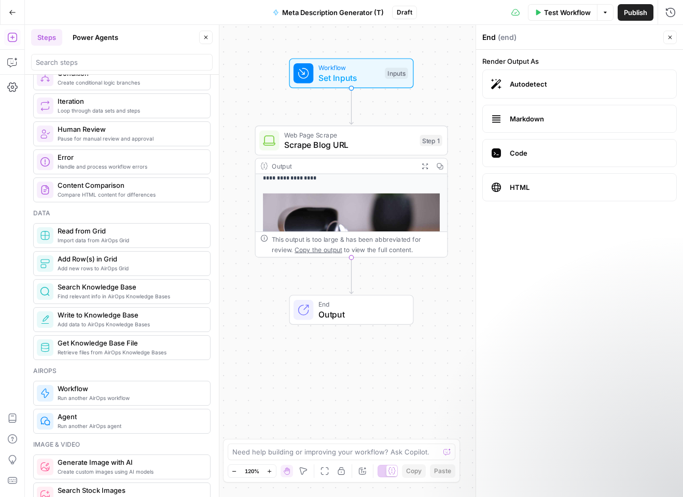
scroll to position [0, 0]
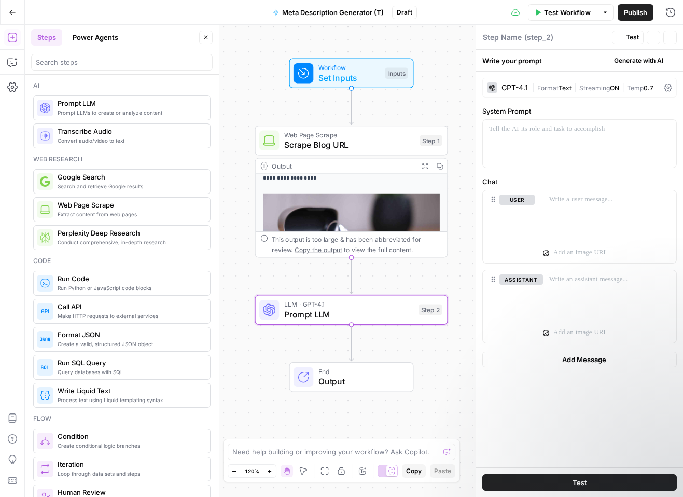
type textarea "Prompt LLM"
click at [380, 307] on span "LLM · GPT-4.1" at bounding box center [349, 304] width 130 height 10
click at [541, 142] on div at bounding box center [580, 144] width 194 height 48
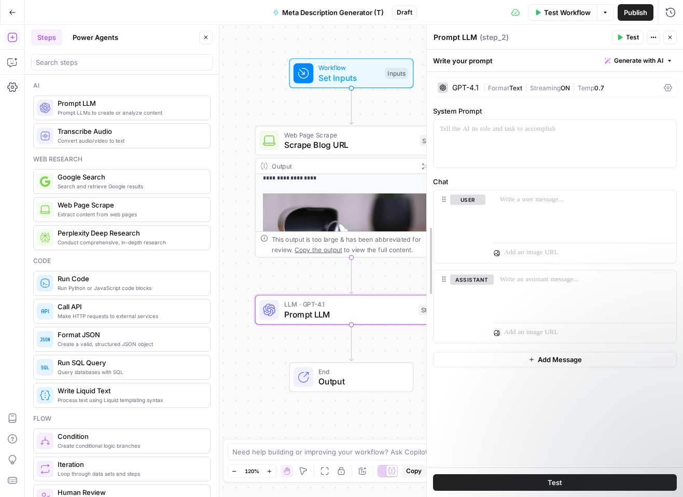
drag, startPoint x: 476, startPoint y: 142, endPoint x: 425, endPoint y: 143, distance: 50.3
click at [509, 148] on div at bounding box center [555, 144] width 244 height 48
click at [476, 91] on div "GPT-4.1" at bounding box center [457, 88] width 41 height 10
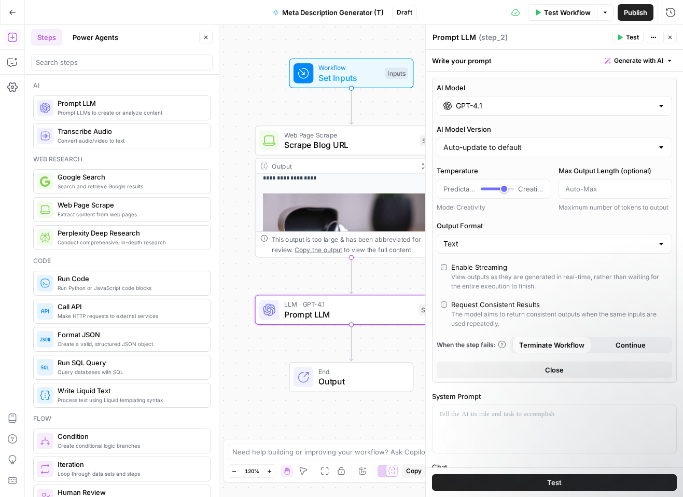
click at [472, 105] on input "GPT-4.1" at bounding box center [554, 106] width 197 height 10
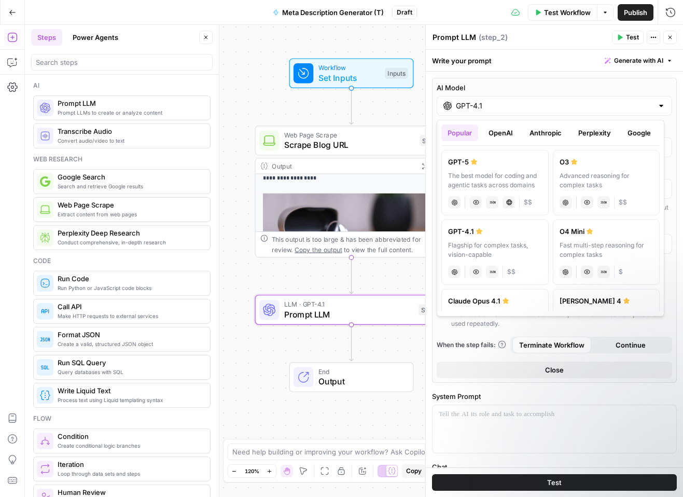
click at [604, 137] on button "Perplexity" at bounding box center [594, 133] width 45 height 17
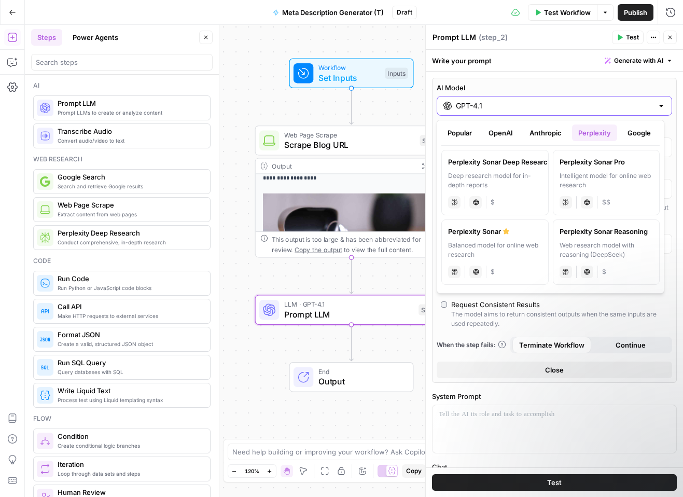
click at [472, 106] on input "GPT-4.1" at bounding box center [554, 106] width 197 height 10
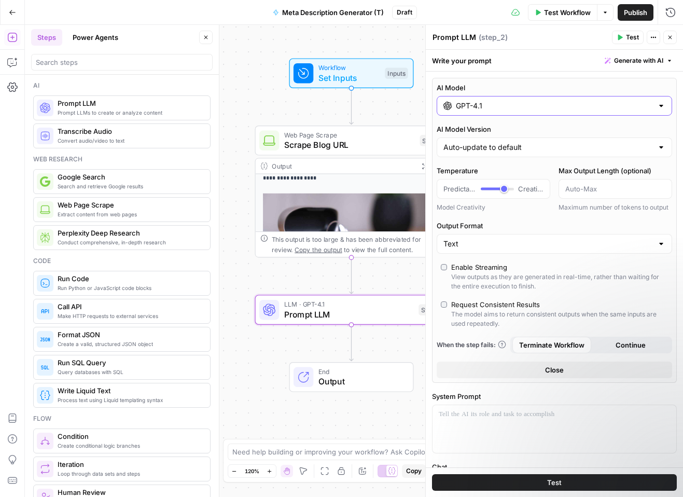
click at [556, 104] on input "GPT-4.1" at bounding box center [554, 106] width 197 height 10
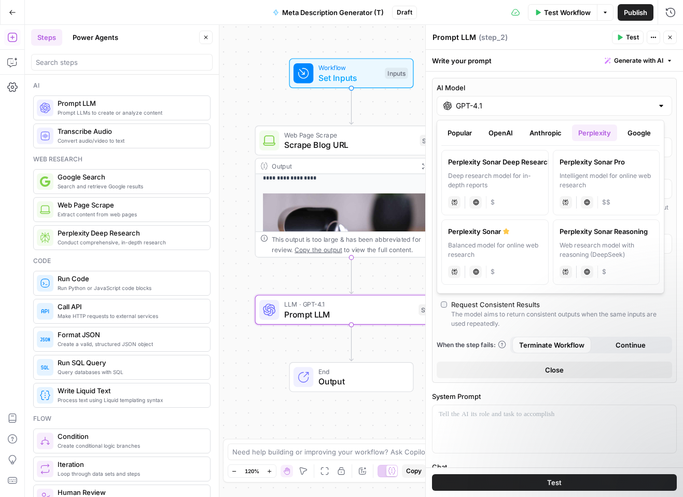
click at [446, 136] on button "Popular" at bounding box center [460, 133] width 37 height 17
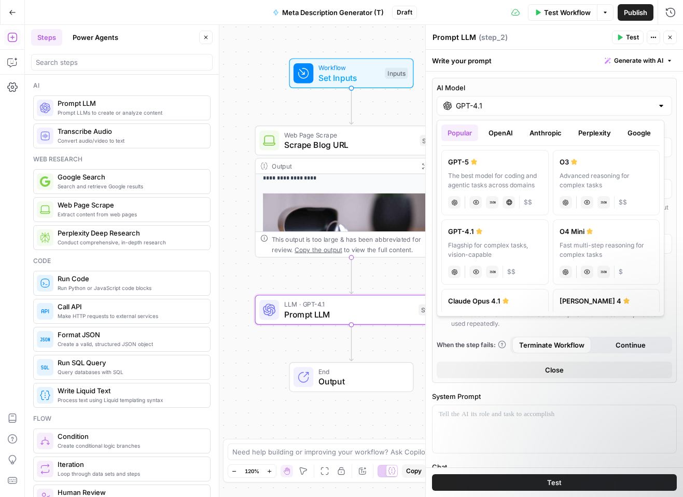
click at [516, 182] on div "The best model for coding and agentic tasks across domains" at bounding box center [495, 180] width 94 height 19
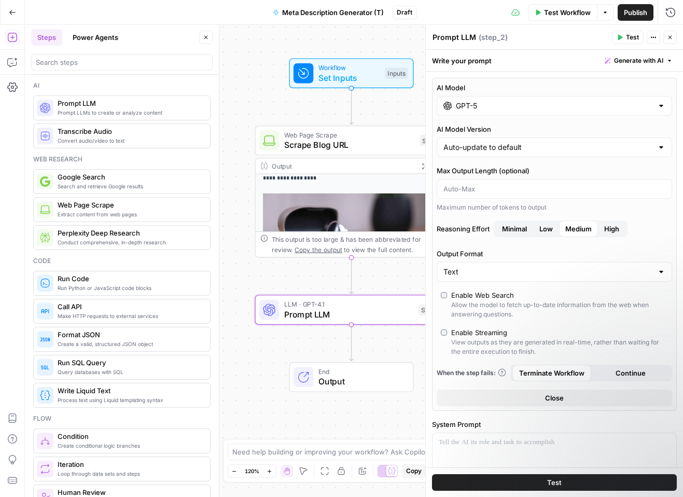
type input "GPT-5"
click at [583, 395] on button "Close" at bounding box center [555, 398] width 236 height 17
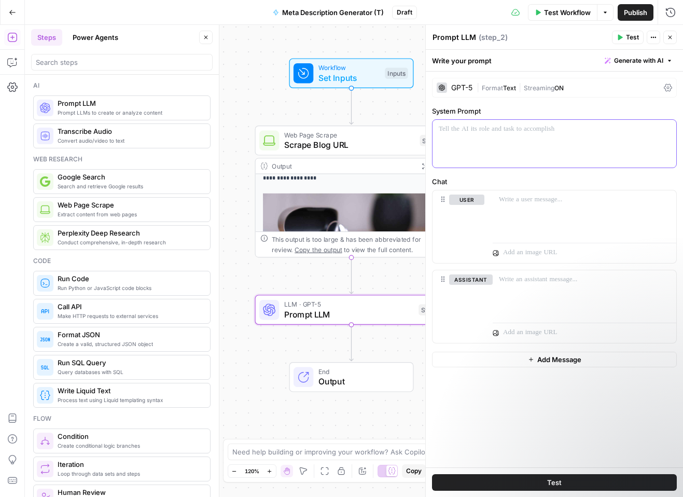
click at [534, 142] on div at bounding box center [555, 144] width 244 height 48
click at [414, 135] on span "Web Page Scrape" at bounding box center [349, 135] width 131 height 10
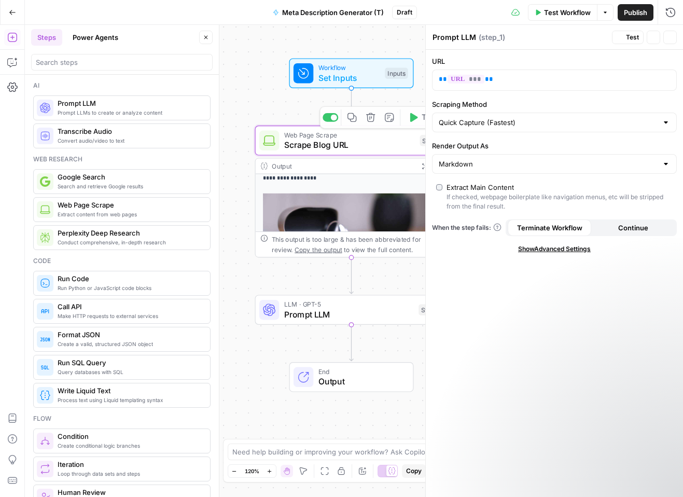
type textarea "Scrape Blog URL"
click at [332, 314] on span "Prompt LLM" at bounding box center [349, 314] width 130 height 12
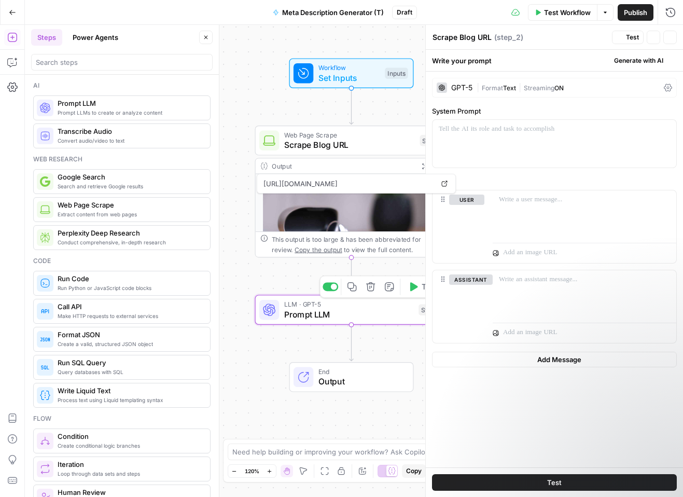
type textarea "Prompt LLM"
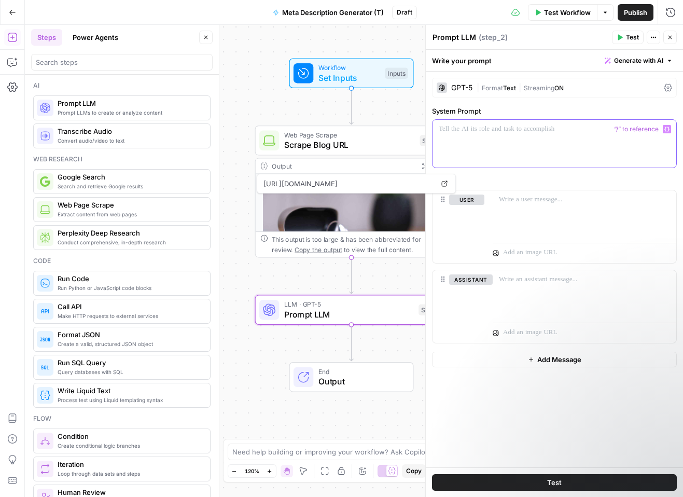
click at [500, 135] on div at bounding box center [555, 144] width 244 height 48
drag, startPoint x: 513, startPoint y: 126, endPoint x: 530, endPoint y: 130, distance: 17.0
click at [530, 130] on p "**********" at bounding box center [554, 134] width 231 height 21
click at [540, 143] on p "**********" at bounding box center [554, 134] width 231 height 21
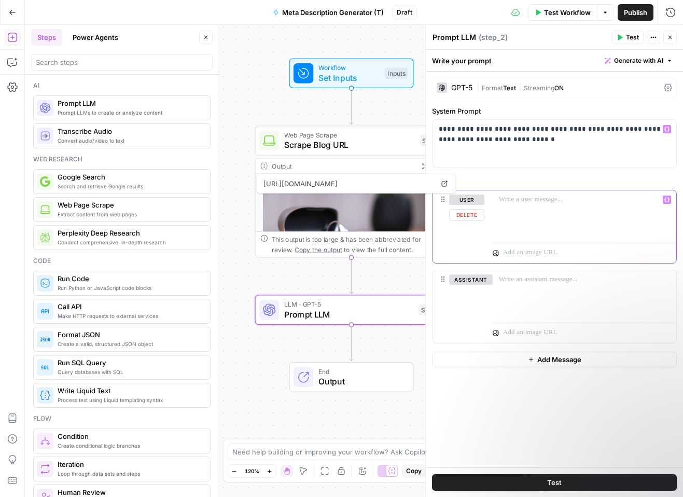
click at [510, 215] on div at bounding box center [585, 214] width 184 height 48
click at [665, 202] on icon "button" at bounding box center [667, 199] width 5 height 5
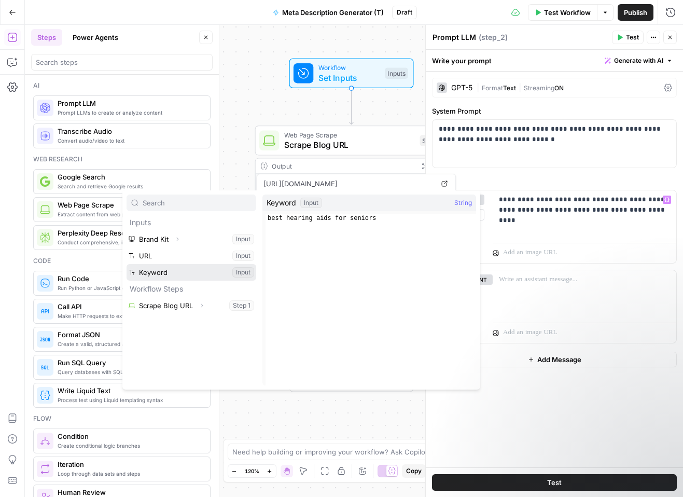
click at [171, 273] on button "Select variable Keyword" at bounding box center [192, 272] width 130 height 17
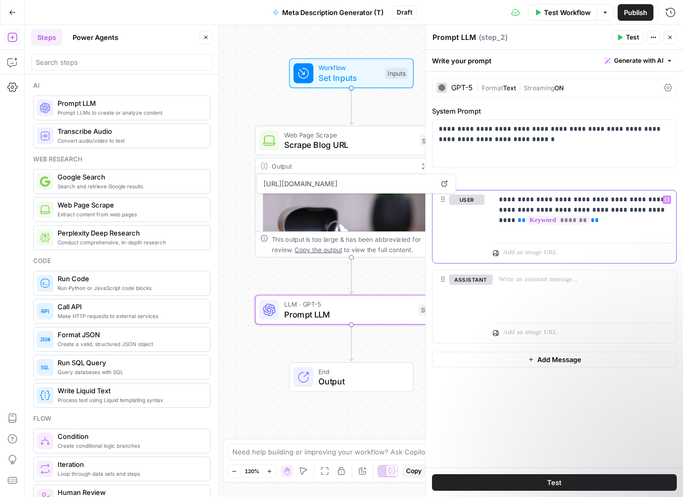
click at [648, 211] on p "**********" at bounding box center [584, 210] width 171 height 31
click at [545, 257] on p at bounding box center [579, 253] width 152 height 10
click at [663, 253] on button "Variables Menu" at bounding box center [667, 253] width 8 height 8
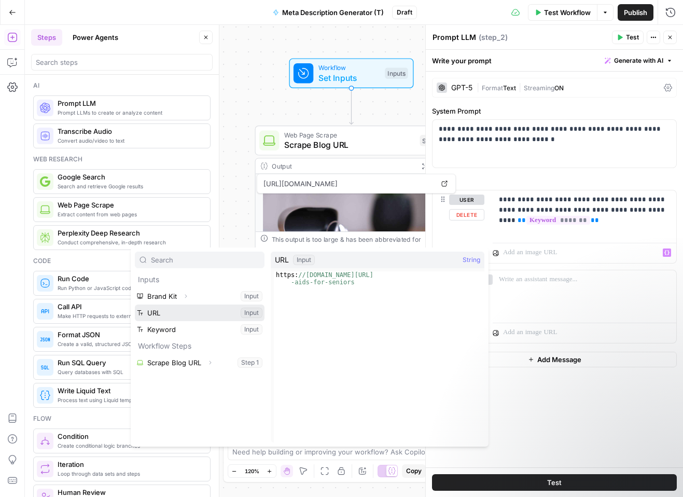
click at [175, 313] on button "Select variable URL" at bounding box center [200, 313] width 130 height 17
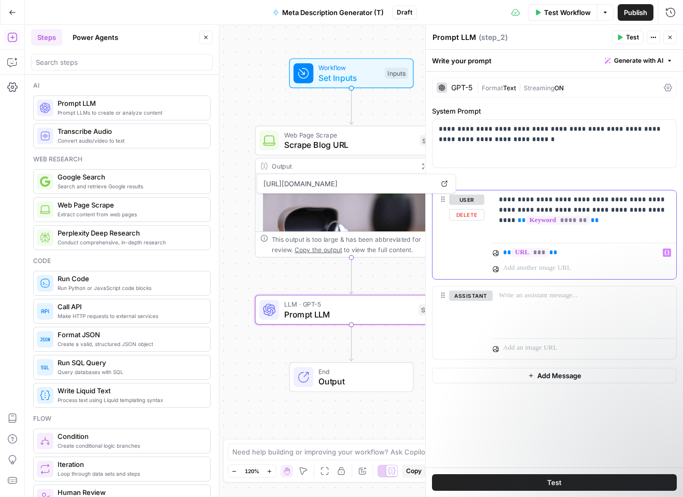
click at [552, 237] on div "**********" at bounding box center [585, 214] width 184 height 48
click at [581, 222] on p "**********" at bounding box center [584, 210] width 171 height 31
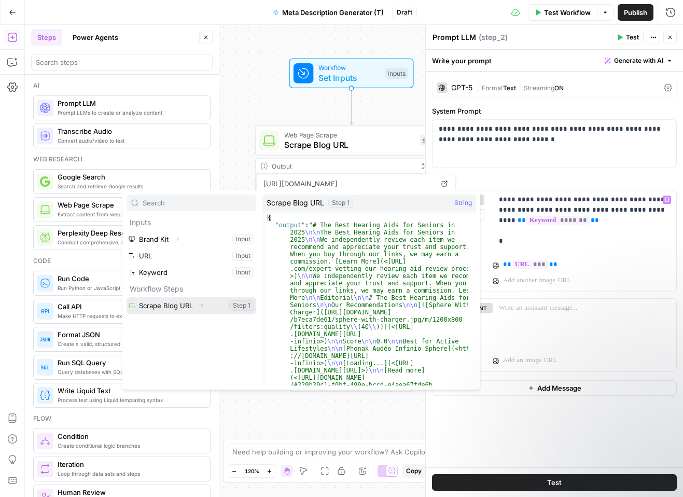
click at [168, 305] on button "Select variable Scrape Blog URL" at bounding box center [192, 305] width 130 height 17
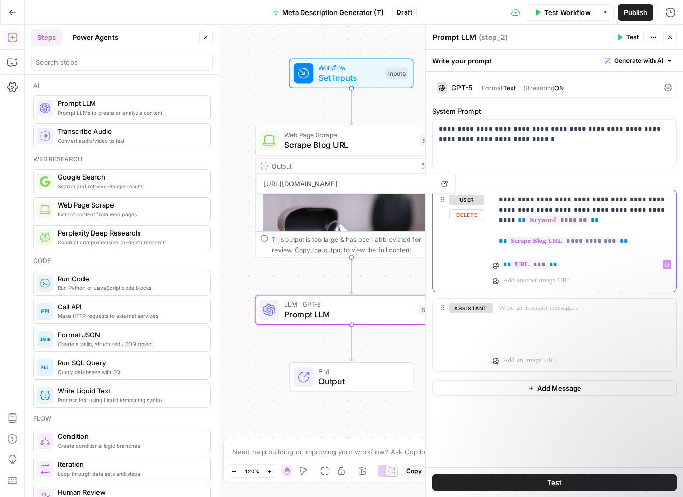
drag, startPoint x: 560, startPoint y: 264, endPoint x: 458, endPoint y: 264, distance: 101.7
click at [458, 264] on div "**********" at bounding box center [555, 240] width 244 height 101
click at [644, 240] on p "**********" at bounding box center [584, 221] width 171 height 52
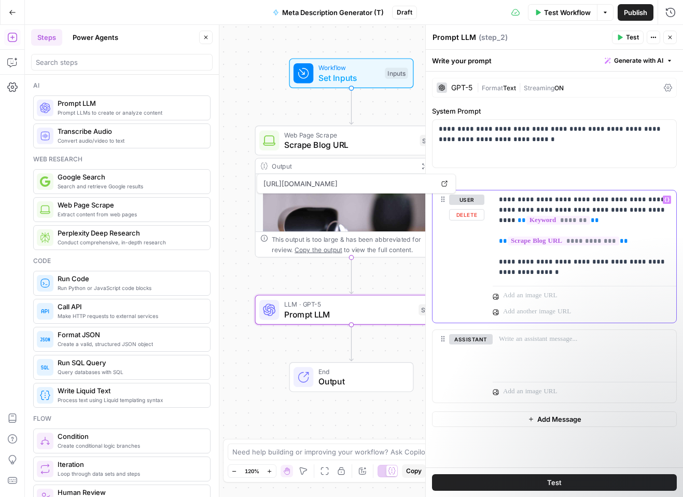
click at [667, 200] on icon "button" at bounding box center [667, 199] width 5 height 5
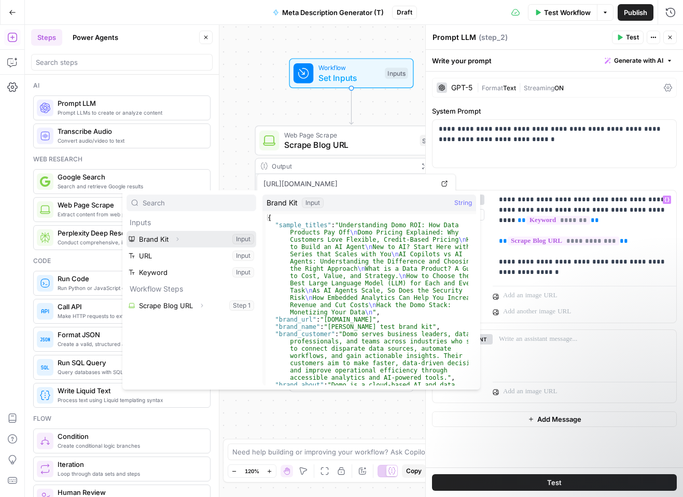
click at [150, 239] on button "Select variable Brand Kit" at bounding box center [192, 239] width 130 height 17
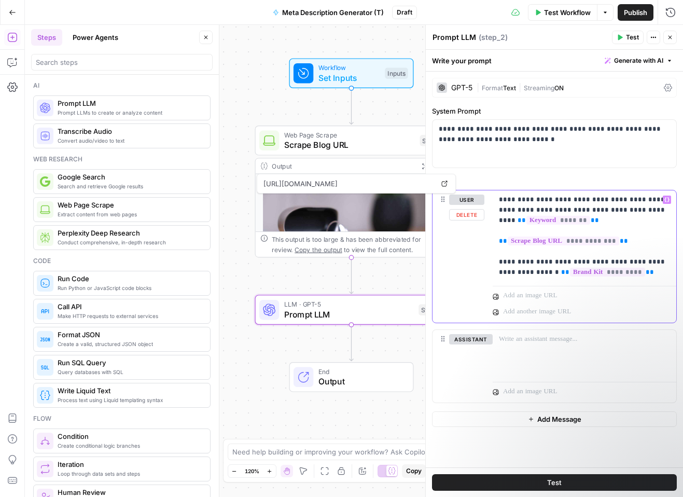
click at [633, 272] on p "**********" at bounding box center [584, 236] width 171 height 83
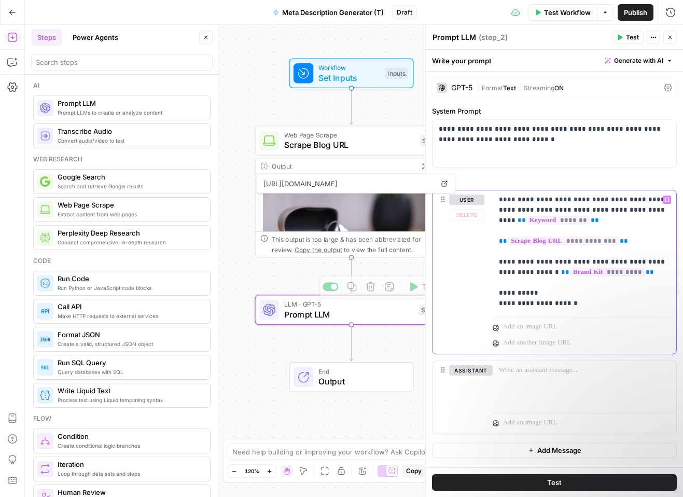
click at [545, 294] on p "**********" at bounding box center [584, 252] width 171 height 114
click at [546, 283] on p "**********" at bounding box center [584, 252] width 171 height 114
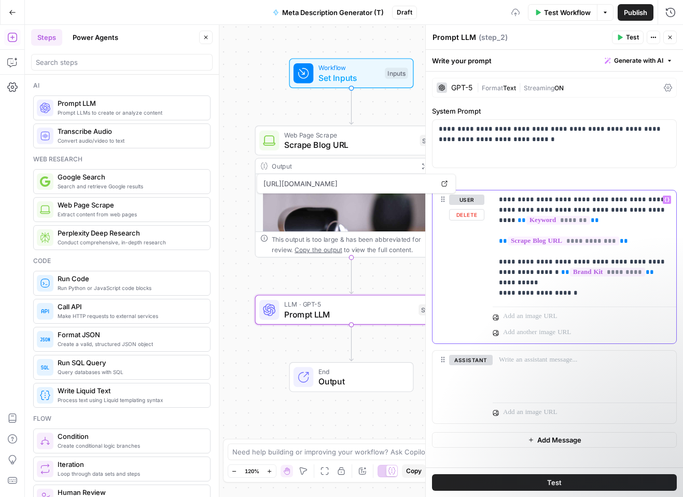
click at [558, 282] on p "**********" at bounding box center [584, 247] width 171 height 104
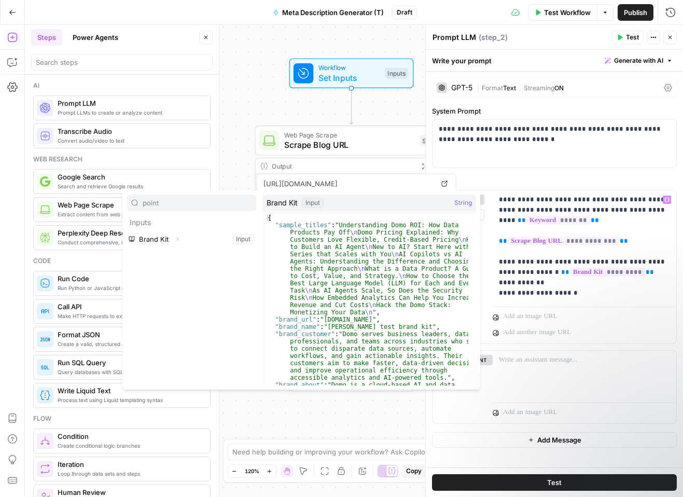
type input "point"
click at [184, 239] on button "Expand" at bounding box center [177, 238] width 13 height 13
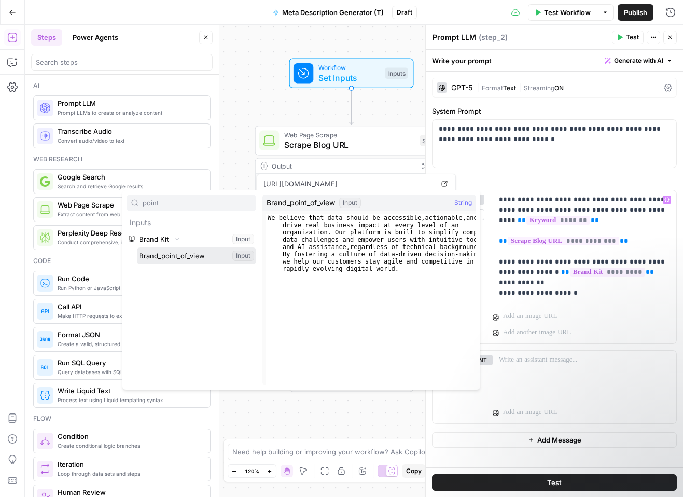
click at [184, 252] on button "Select variable Brand_point_of_view" at bounding box center [196, 256] width 119 height 17
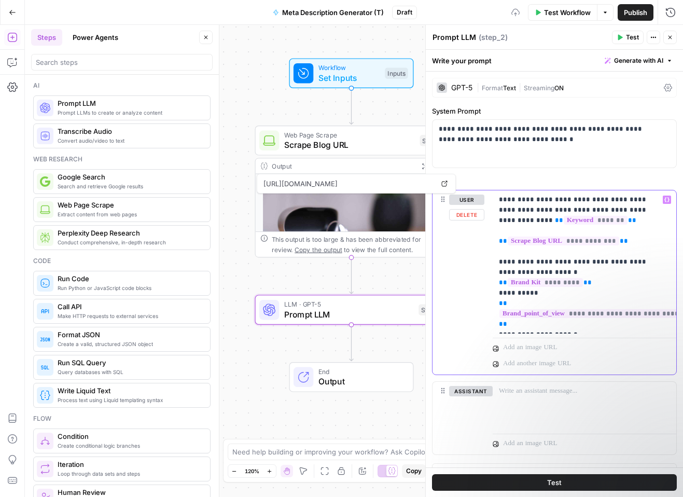
click at [585, 326] on p "**********" at bounding box center [580, 262] width 163 height 135
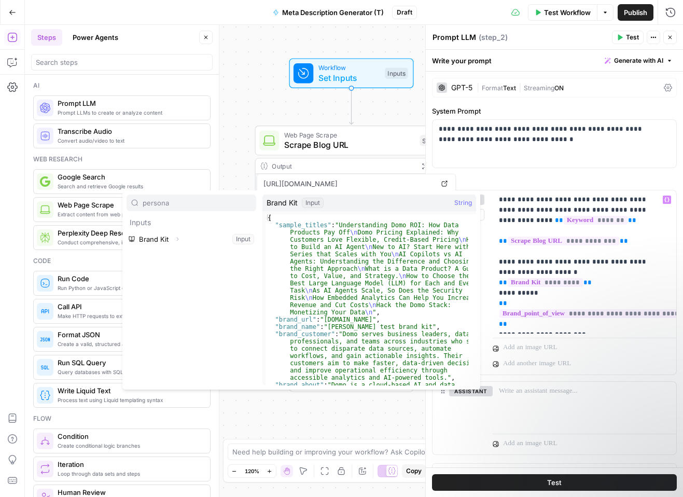
type input "persona"
click at [177, 241] on icon "button" at bounding box center [177, 239] width 6 height 6
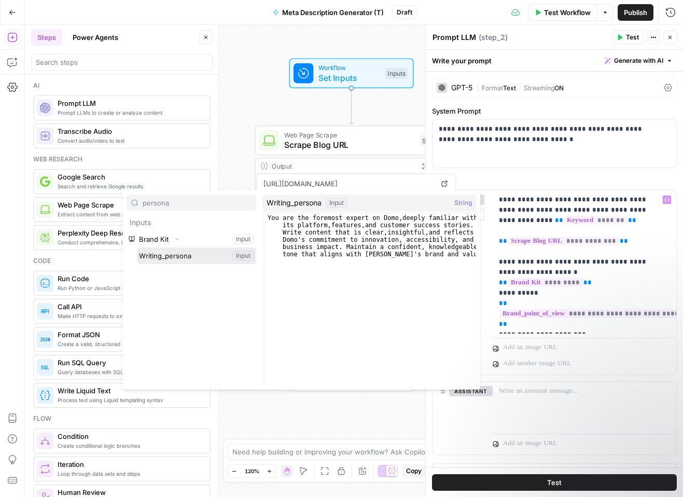
click at [177, 255] on button "Select variable Writing_persona" at bounding box center [196, 256] width 119 height 17
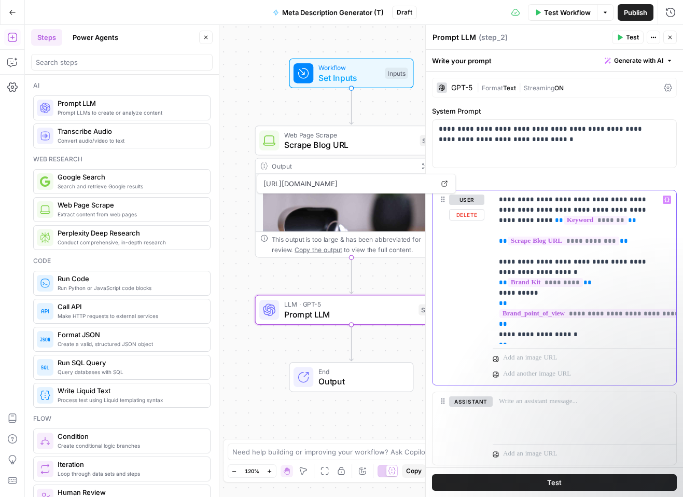
scroll to position [28, 0]
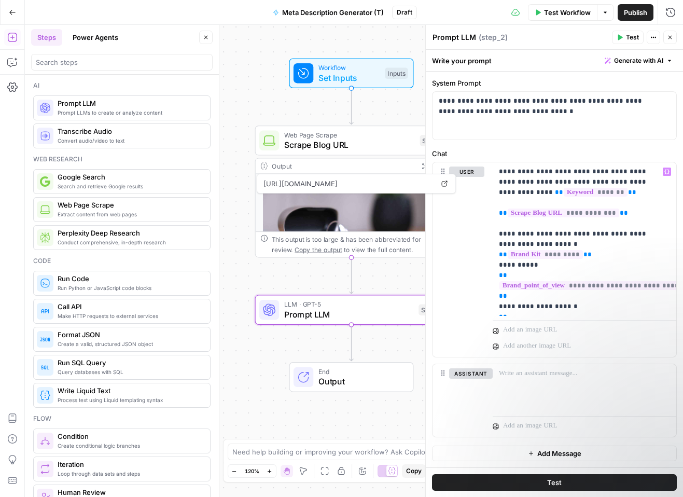
click at [585, 479] on button "Test" at bounding box center [554, 482] width 245 height 17
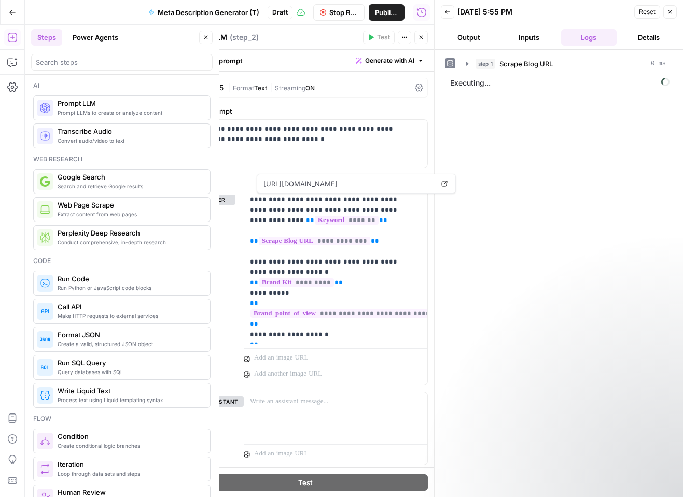
click at [212, 39] on textarea "Prompt LLM" at bounding box center [206, 37] width 44 height 10
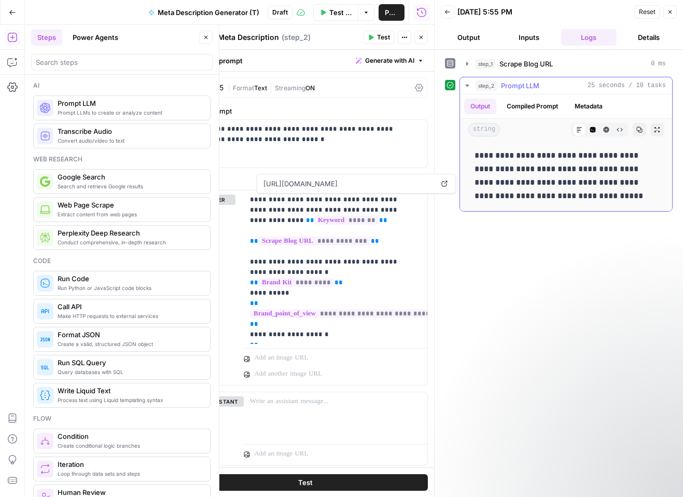
type textarea "Generate Meta Description"
click at [598, 200] on p "**********" at bounding box center [566, 176] width 183 height 54
drag, startPoint x: 472, startPoint y: 154, endPoint x: 567, endPoint y: 194, distance: 102.5
click at [567, 194] on div "**********" at bounding box center [567, 176] width 196 height 62
click at [568, 195] on p "**********" at bounding box center [566, 176] width 183 height 54
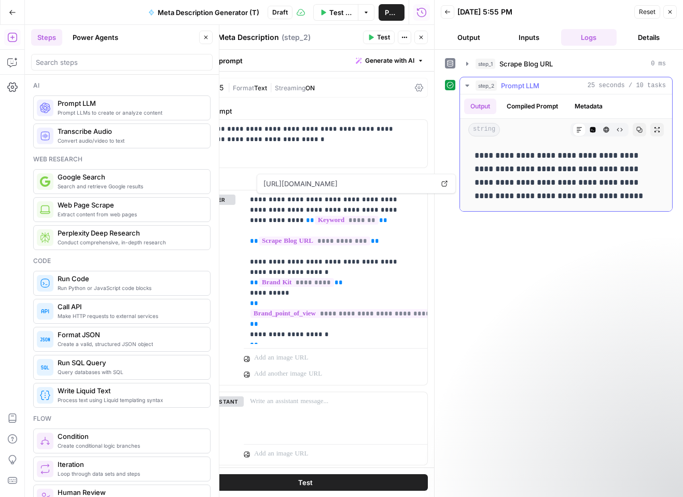
copy p "**********"
click at [603, 297] on div "**********" at bounding box center [559, 273] width 228 height 437
click at [393, 12] on span "Publish" at bounding box center [391, 12] width 13 height 10
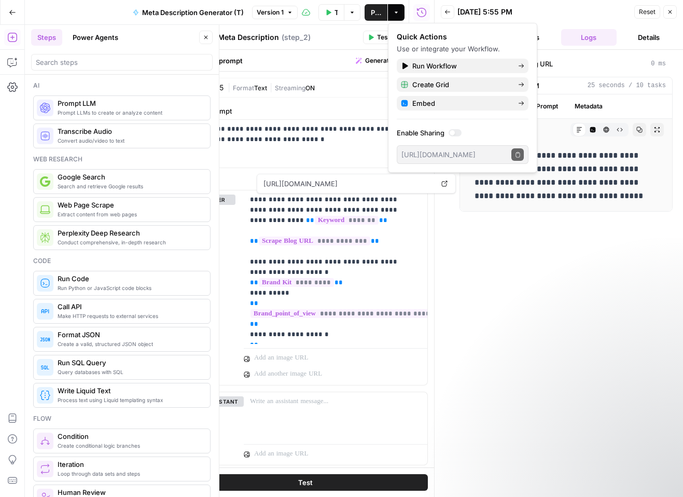
click at [492, 305] on div "**********" at bounding box center [559, 273] width 228 height 437
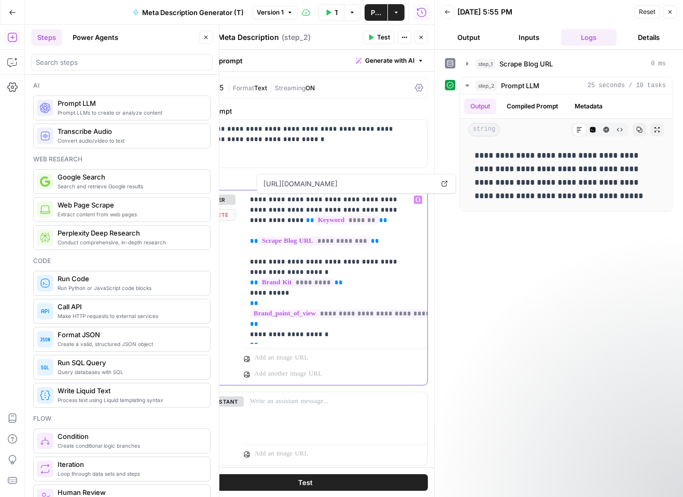
click at [351, 212] on p "**********" at bounding box center [331, 267] width 163 height 145
click at [372, 202] on p "**********" at bounding box center [331, 267] width 163 height 145
click at [359, 200] on p "**********" at bounding box center [331, 267] width 163 height 145
click at [283, 143] on p "**********" at bounding box center [302, 134] width 224 height 21
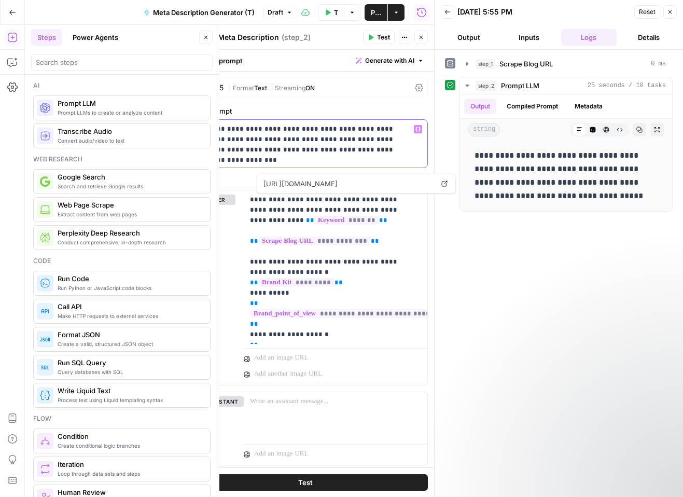
click at [311, 150] on p "**********" at bounding box center [302, 139] width 224 height 31
click at [368, 150] on p "**********" at bounding box center [302, 139] width 224 height 31
click at [387, 149] on p "**********" at bounding box center [302, 139] width 224 height 31
drag, startPoint x: 365, startPoint y: 139, endPoint x: 409, endPoint y: 142, distance: 44.2
click at [409, 142] on p "**********" at bounding box center [302, 139] width 224 height 31
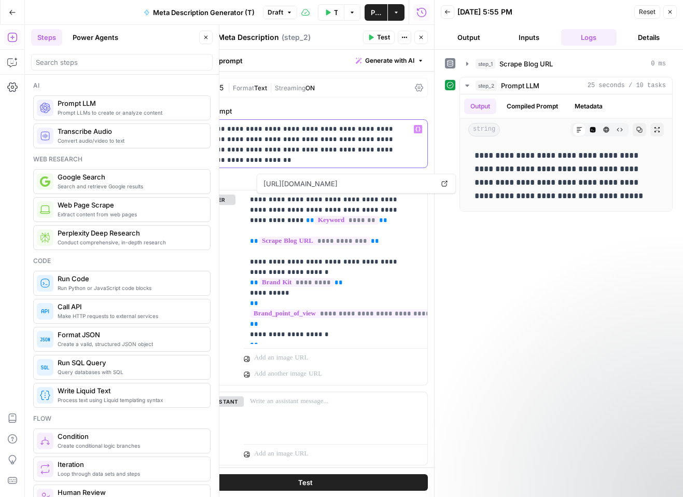
click at [397, 147] on p "**********" at bounding box center [302, 139] width 224 height 31
click at [313, 147] on p "**********" at bounding box center [302, 139] width 224 height 31
click at [380, 152] on p "**********" at bounding box center [302, 139] width 224 height 31
drag, startPoint x: 353, startPoint y: 148, endPoint x: 390, endPoint y: 148, distance: 36.8
click at [390, 148] on p "**********" at bounding box center [302, 139] width 224 height 31
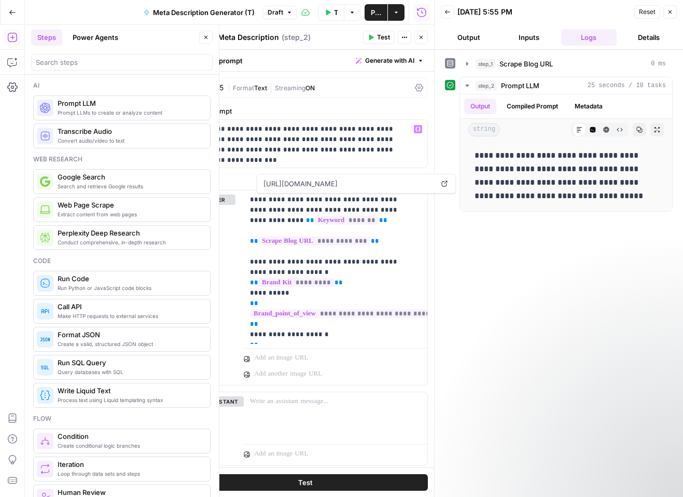
click at [374, 41] on button "Test" at bounding box center [379, 37] width 32 height 13
drag, startPoint x: 474, startPoint y: 152, endPoint x: 542, endPoint y: 196, distance: 81.0
click at [542, 196] on div "**********" at bounding box center [567, 176] width 196 height 62
copy p "**********"
click at [16, 12] on icon "button" at bounding box center [12, 12] width 7 height 7
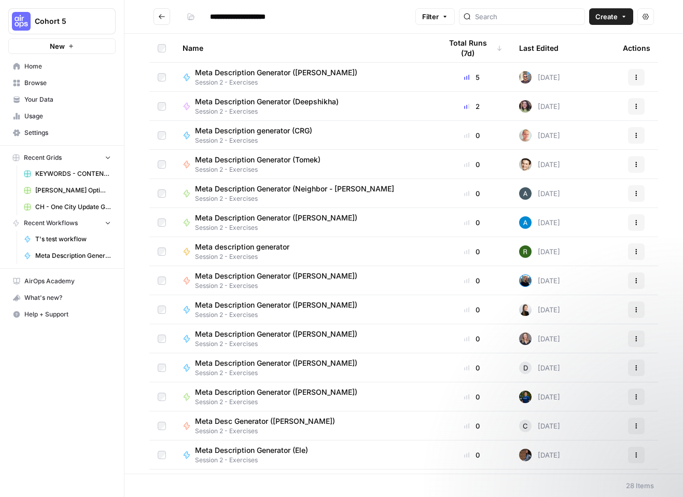
scroll to position [403, 0]
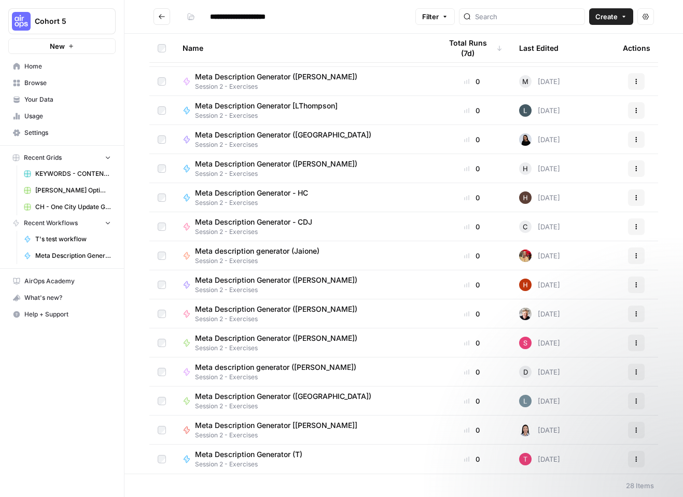
click at [633, 461] on button "Actions" at bounding box center [636, 459] width 17 height 17
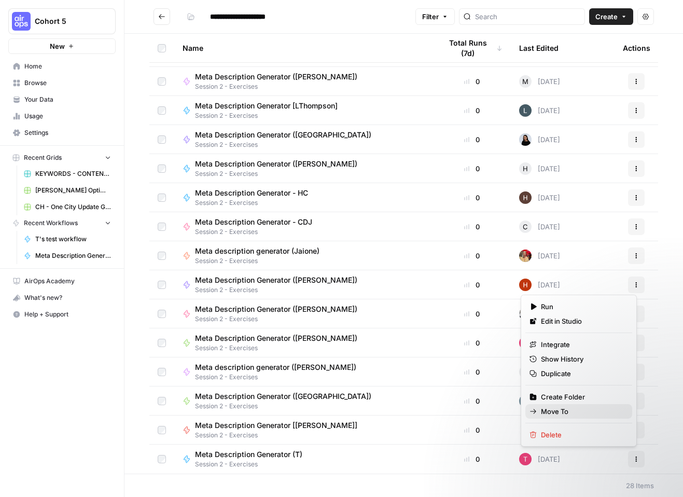
click at [568, 415] on span "Move To" at bounding box center [582, 411] width 83 height 10
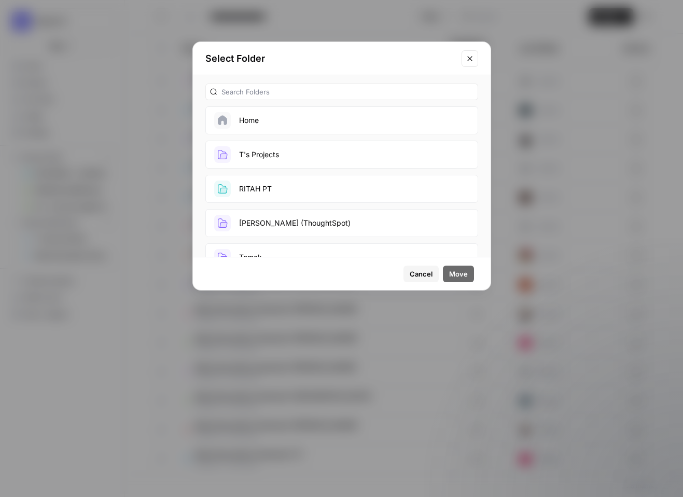
click at [280, 154] on button "T's Projects" at bounding box center [341, 155] width 273 height 28
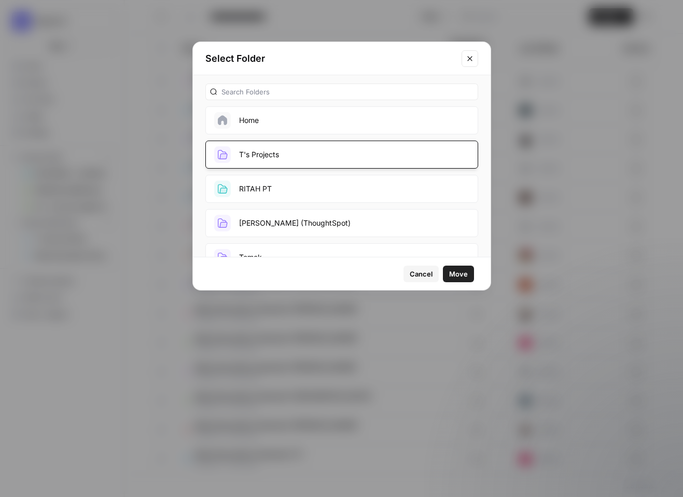
click at [456, 273] on span "Move" at bounding box center [458, 274] width 19 height 10
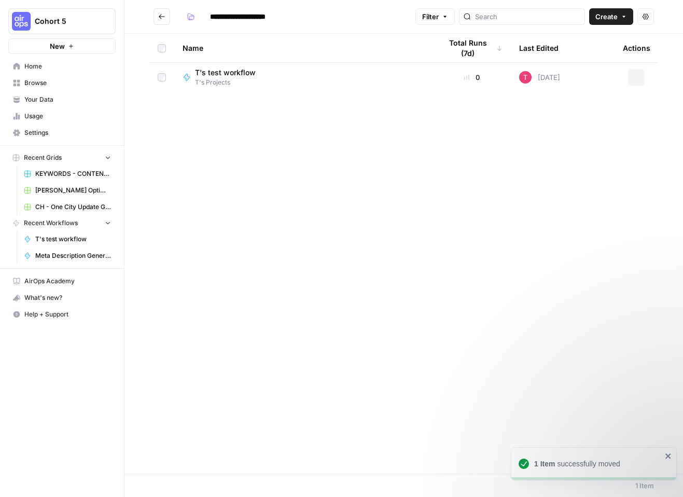
type input "**********"
click at [31, 65] on span "Home" at bounding box center [67, 66] width 87 height 9
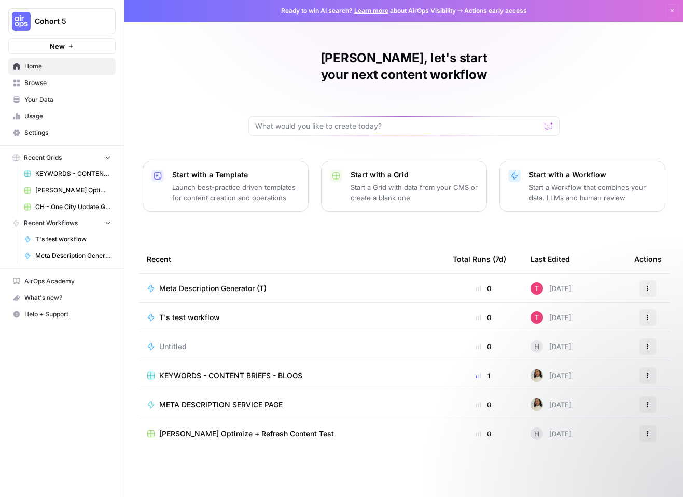
click at [229, 312] on div "T's test workflow" at bounding box center [292, 317] width 290 height 10
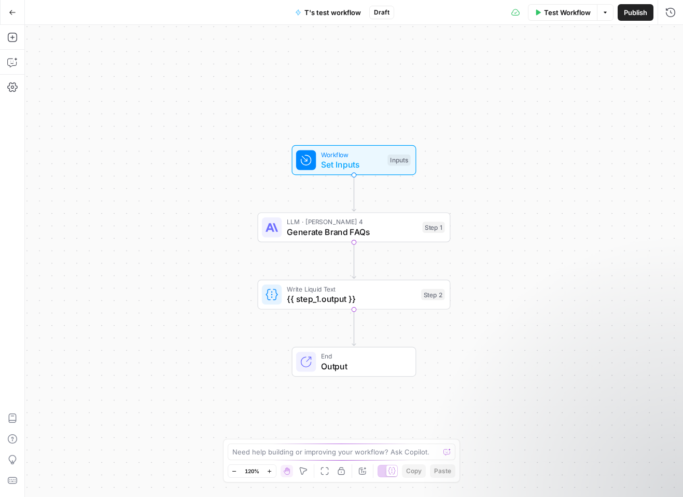
click at [18, 11] on button "Go Back" at bounding box center [12, 12] width 19 height 19
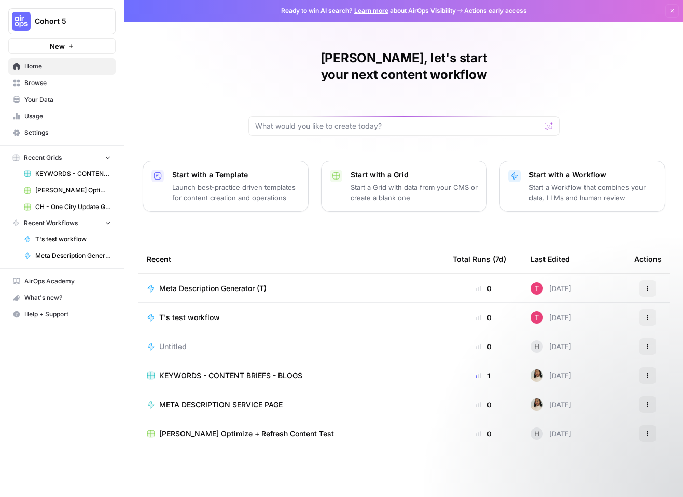
click at [42, 86] on span "Browse" at bounding box center [67, 82] width 87 height 9
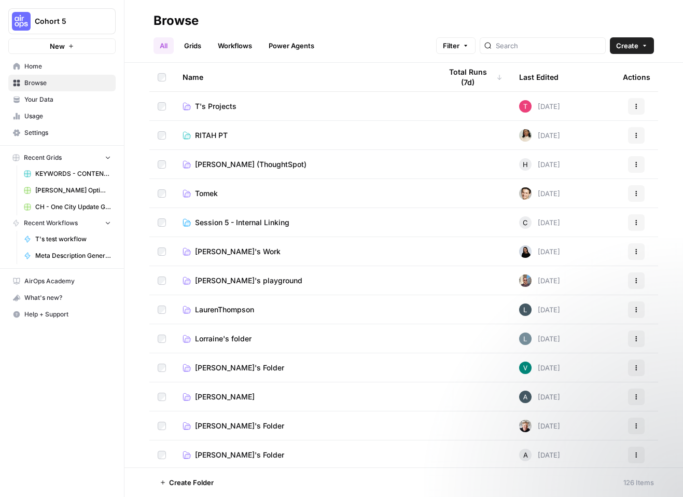
click at [258, 108] on link "T's Projects" at bounding box center [304, 106] width 242 height 10
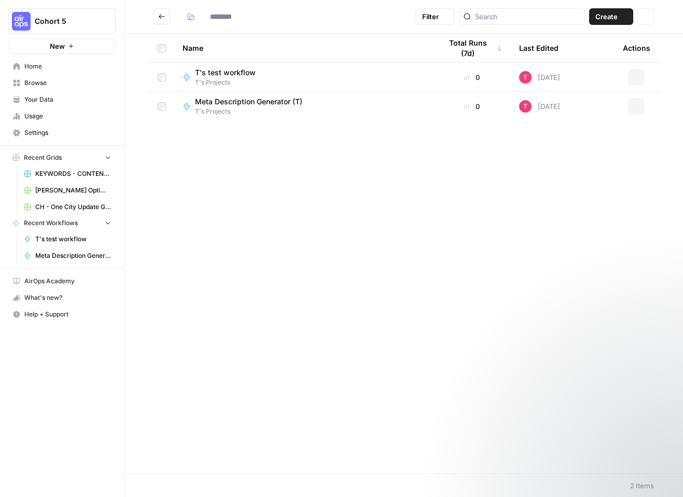
type input "**********"
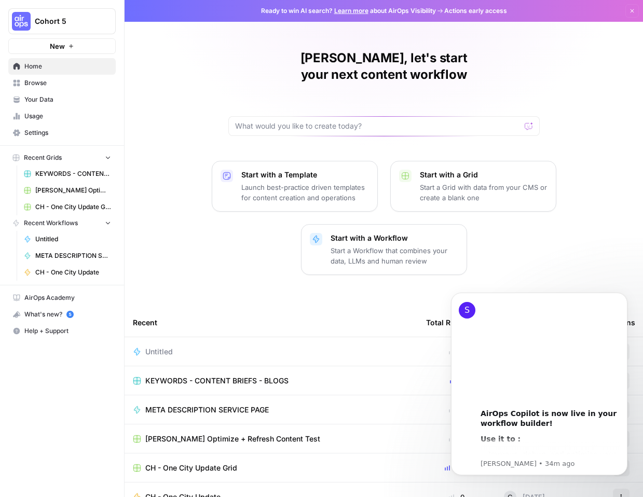
scroll to position [44, 0]
